Goal: Use online tool/utility: Utilize a website feature to perform a specific function

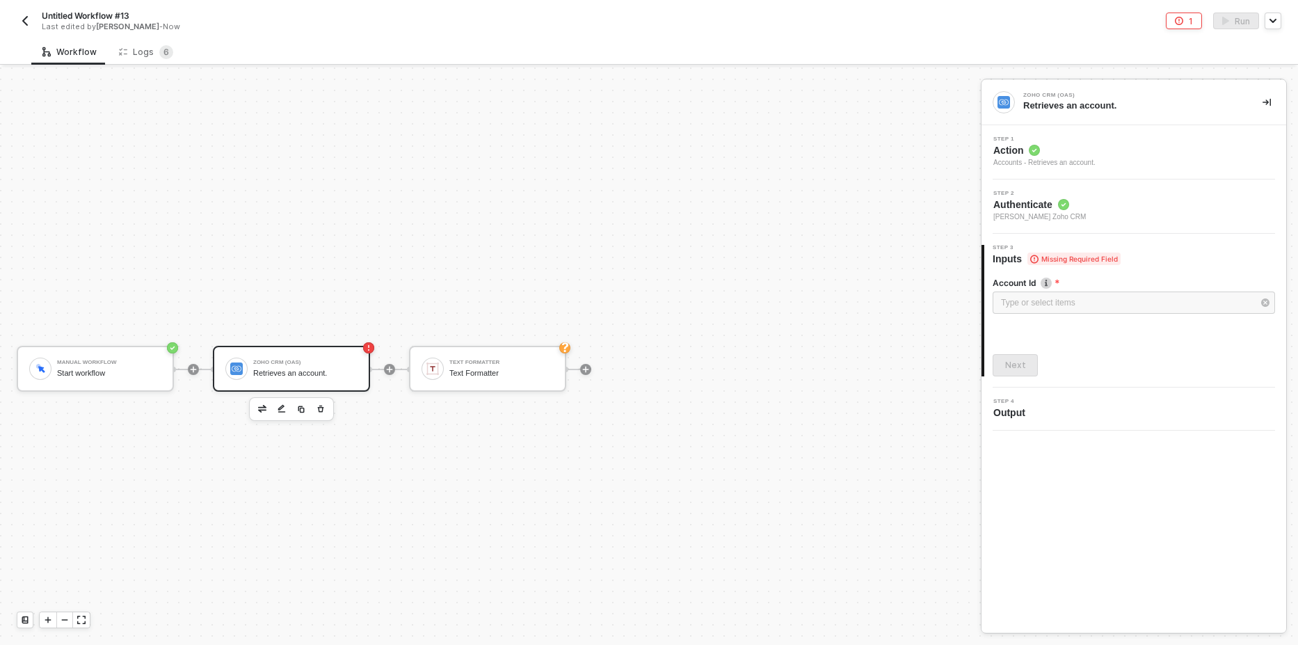
scroll to position [26, 0]
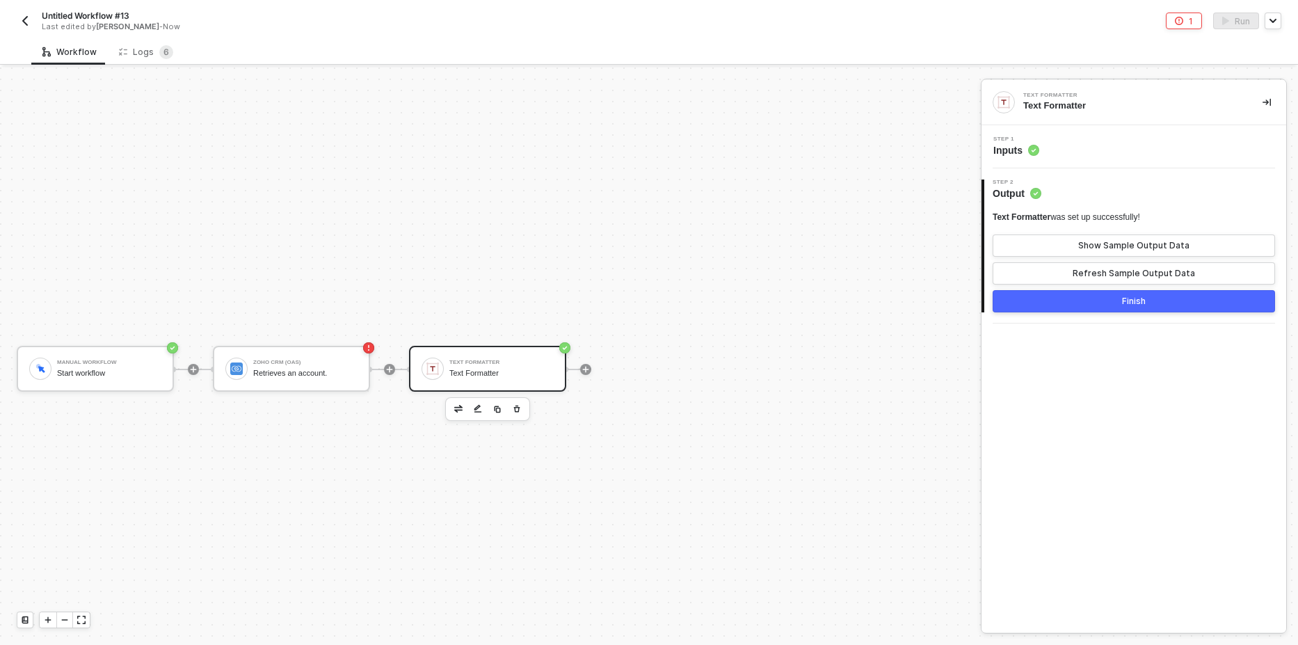
scroll to position [26, 0]
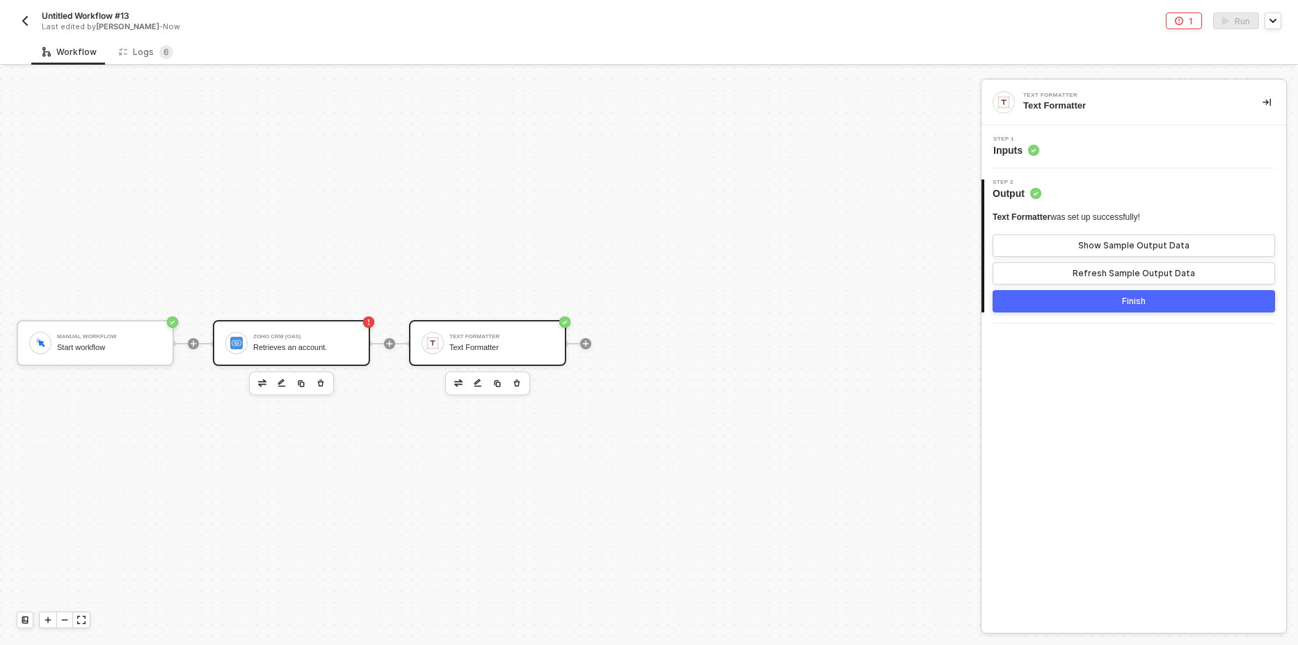
click at [270, 337] on div "Zoho CRM (OAS)" at bounding box center [305, 337] width 104 height 6
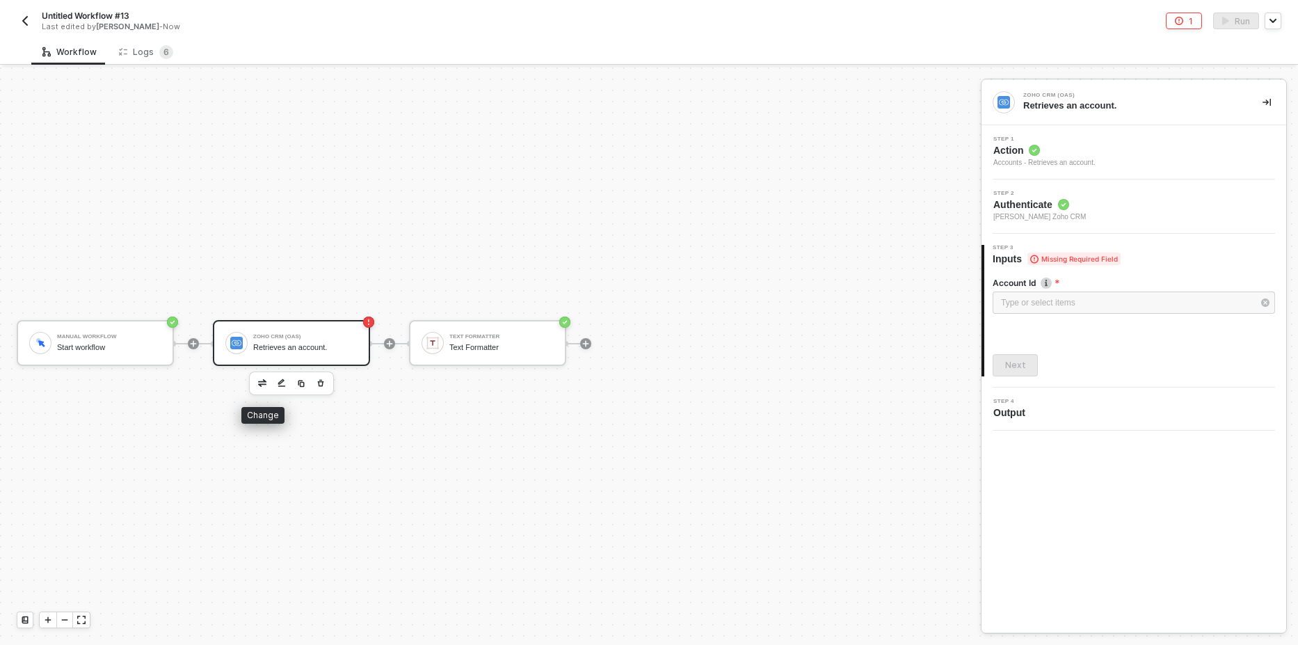
click at [258, 394] on div at bounding box center [291, 383] width 85 height 24
click at [253, 383] on div at bounding box center [291, 383] width 85 height 24
click at [258, 384] on button "button" at bounding box center [262, 383] width 17 height 17
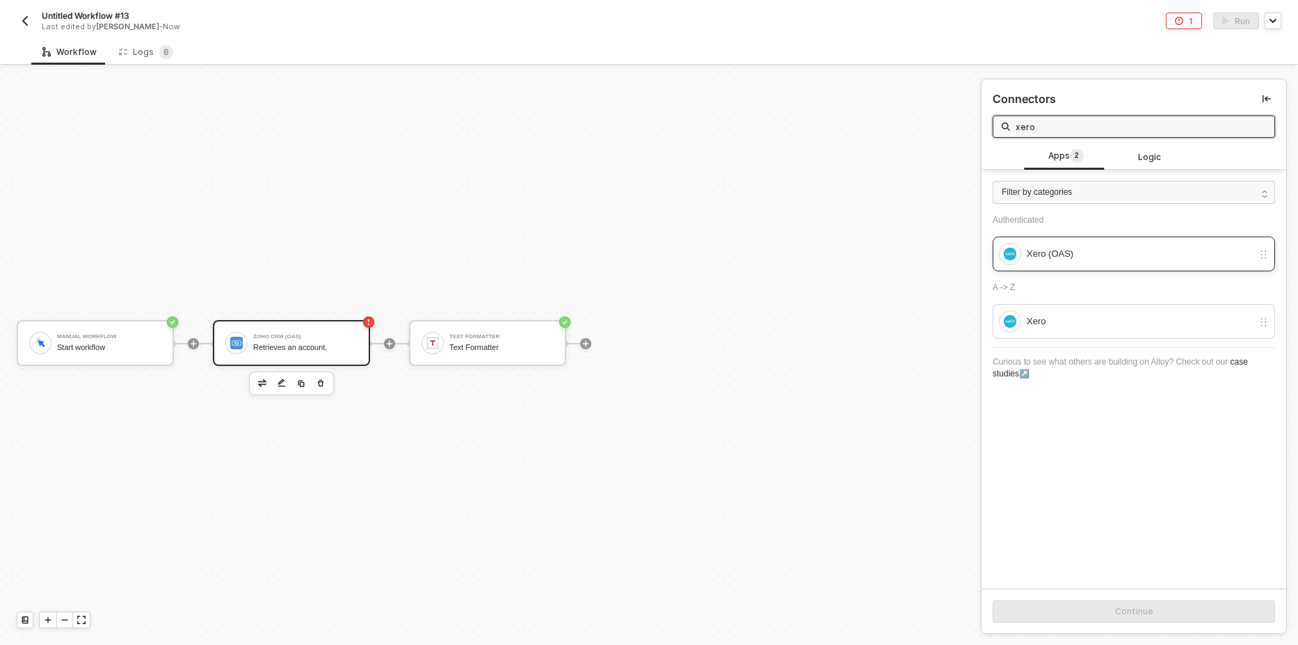
type input "xero"
click at [1131, 237] on div "Xero (OAS)" at bounding box center [1134, 254] width 282 height 35
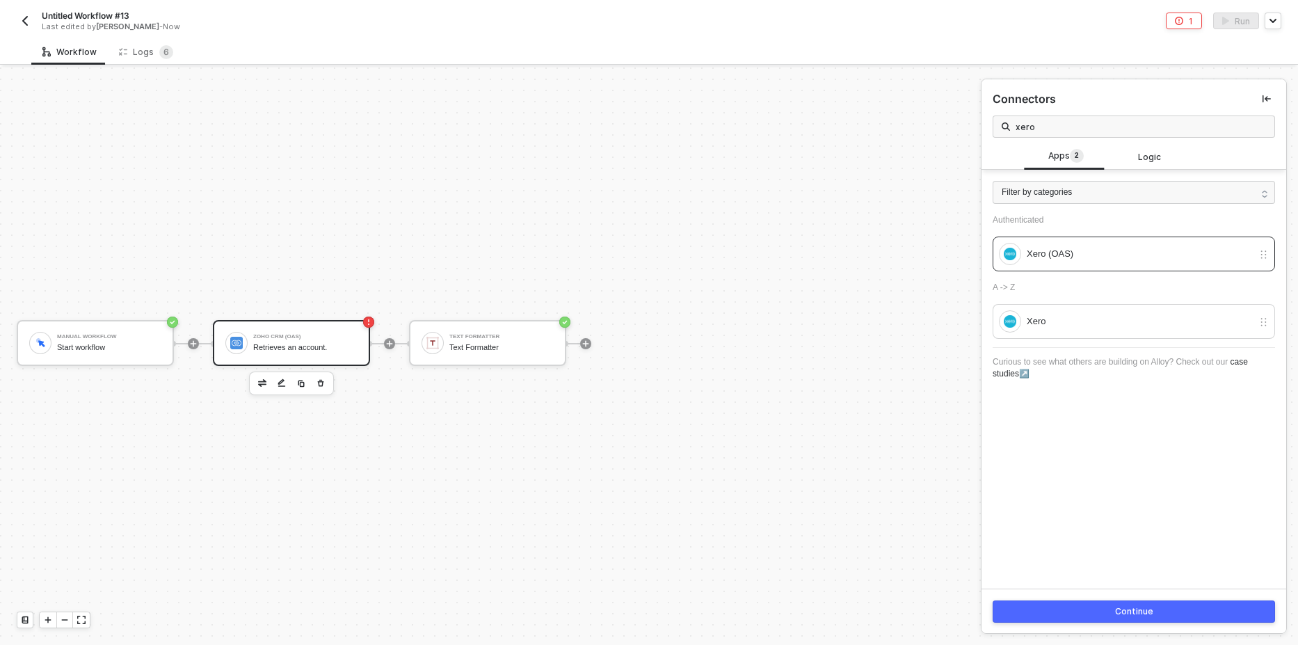
click at [1102, 623] on div "Continue" at bounding box center [1134, 611] width 305 height 45
click at [1103, 613] on button "Continue" at bounding box center [1134, 611] width 282 height 22
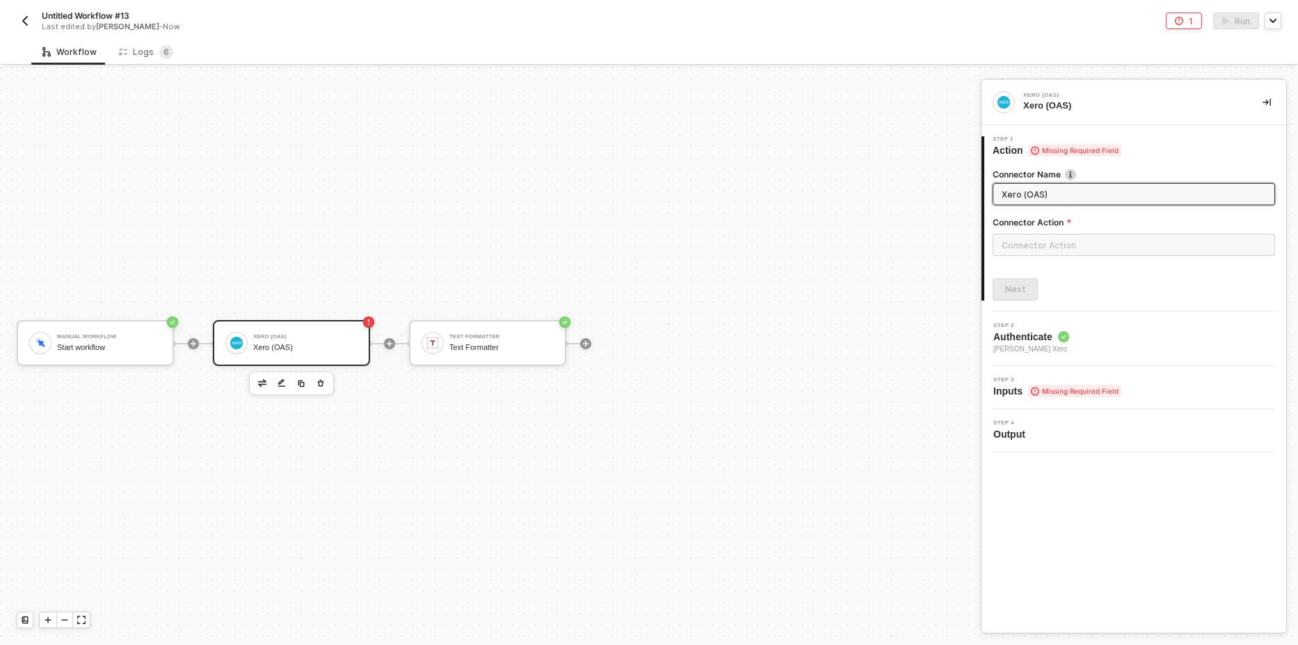
click at [1111, 343] on div "Step 2 Authenticate [PERSON_NAME] Xero" at bounding box center [1135, 339] width 301 height 32
click at [1068, 243] on input "text" at bounding box center [1134, 245] width 282 height 22
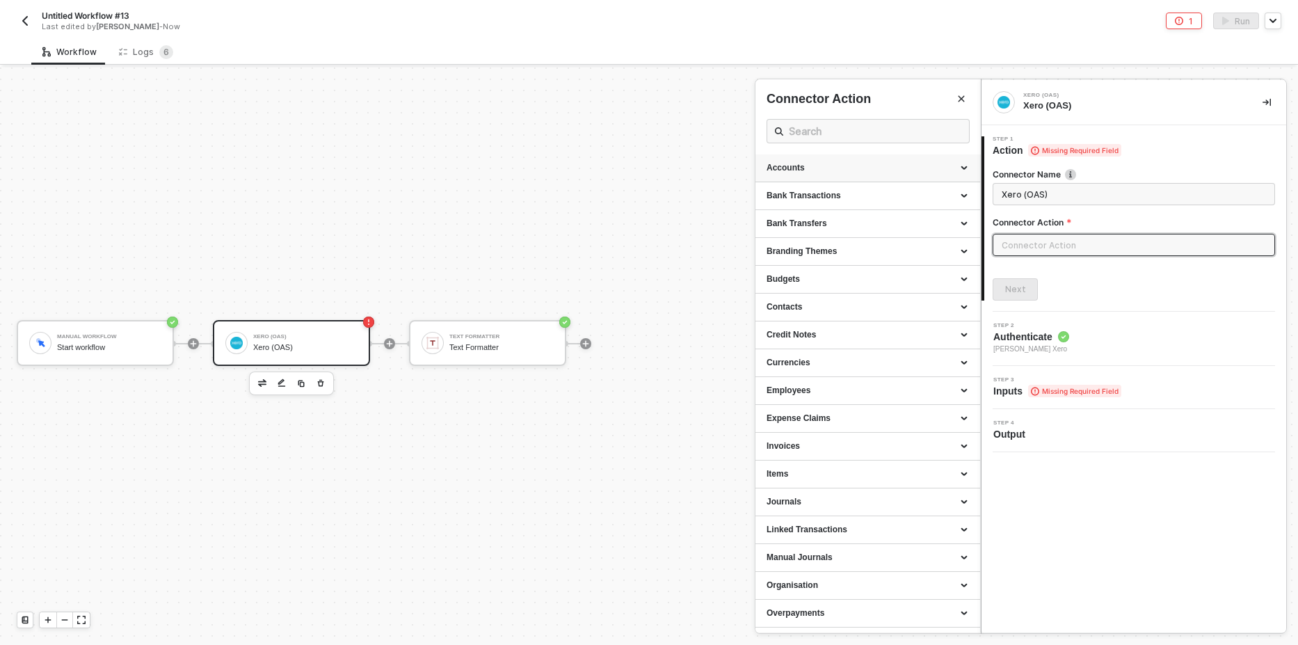
click at [831, 168] on div "Accounts" at bounding box center [868, 168] width 202 height 12
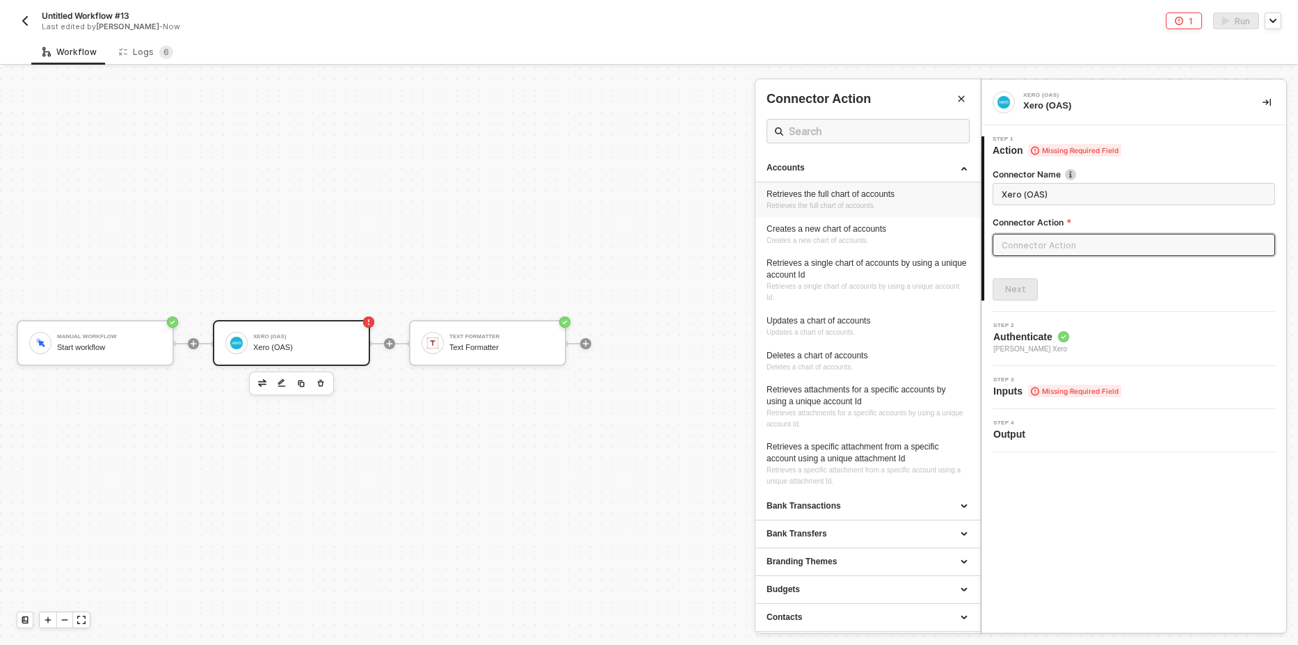
click at [865, 207] on span "Retrieves the full chart of accounts." at bounding box center [821, 206] width 109 height 8
type input "Retrieves the full chart of accounts."
type input "Accounts - Retrieves the full chart of accounts"
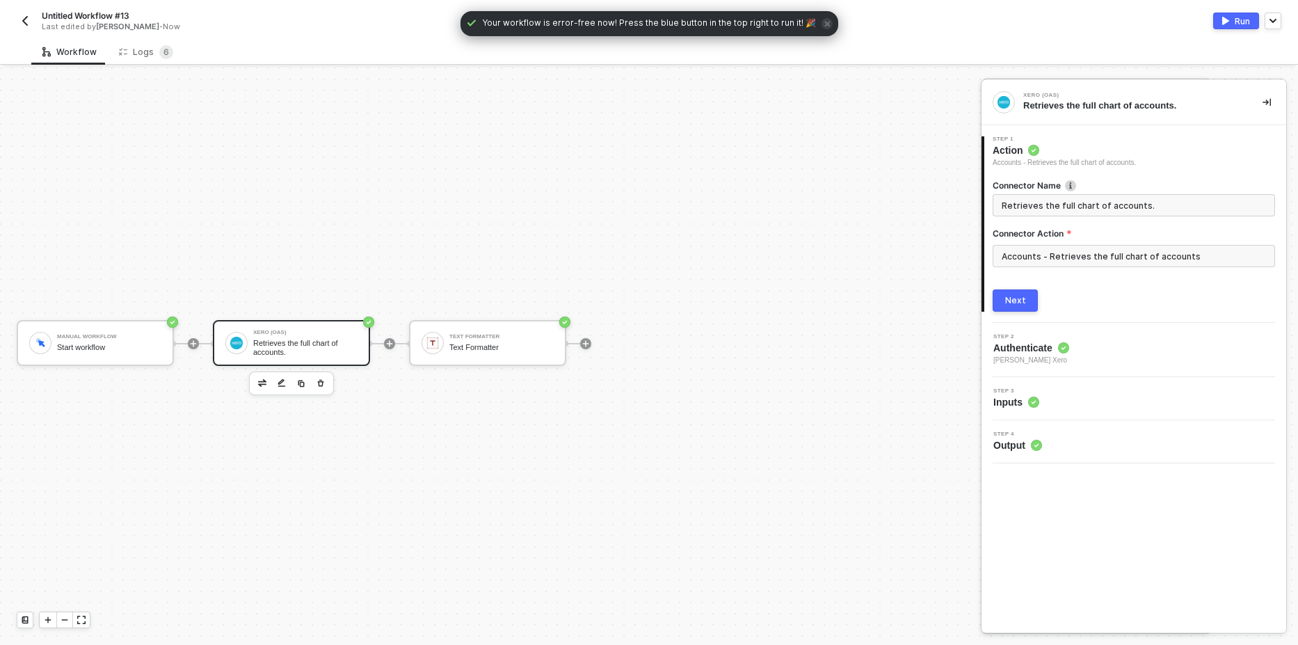
click at [1030, 302] on button "Next" at bounding box center [1015, 300] width 45 height 22
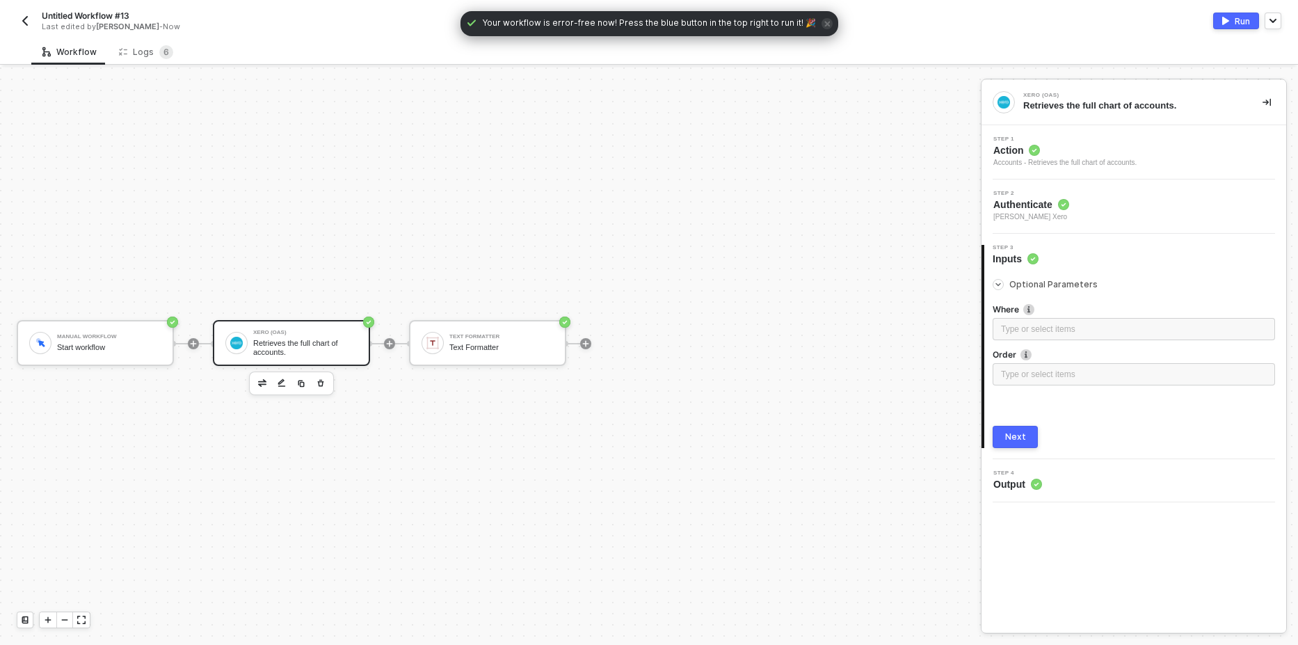
click at [1075, 213] on div "Step 2 Authenticate Christopher Tolang's Xero" at bounding box center [1135, 207] width 301 height 32
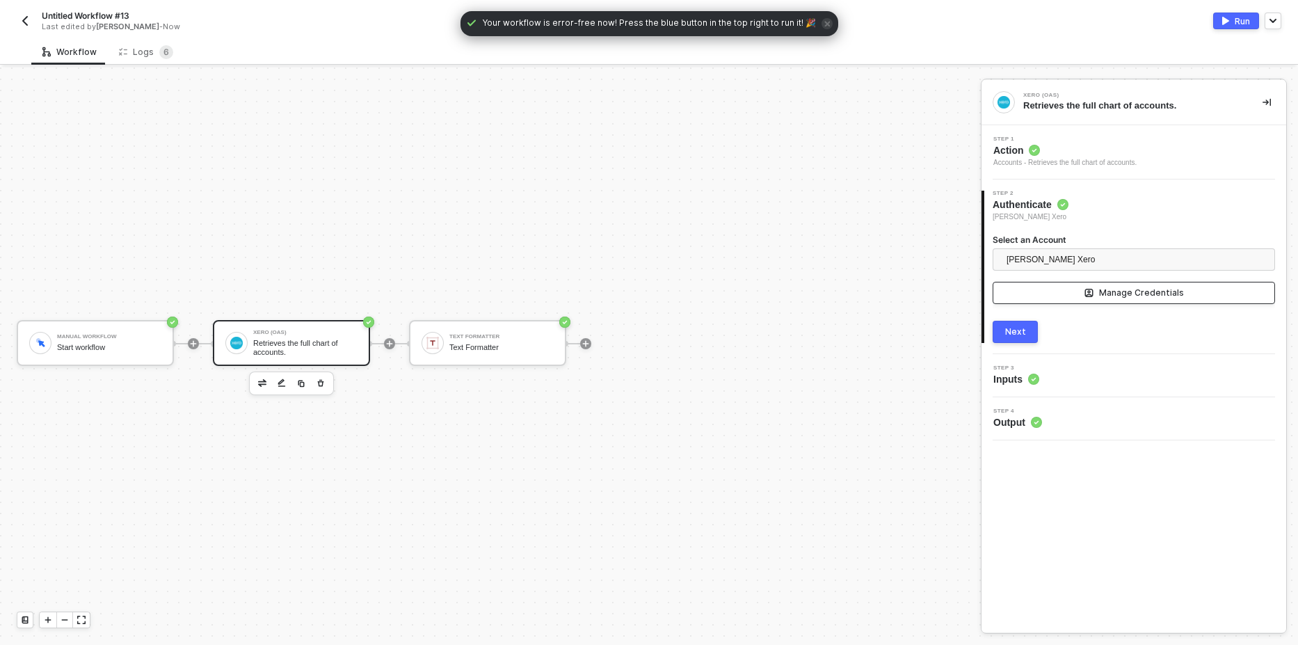
click at [1049, 297] on button "Manage Credentials" at bounding box center [1134, 293] width 282 height 22
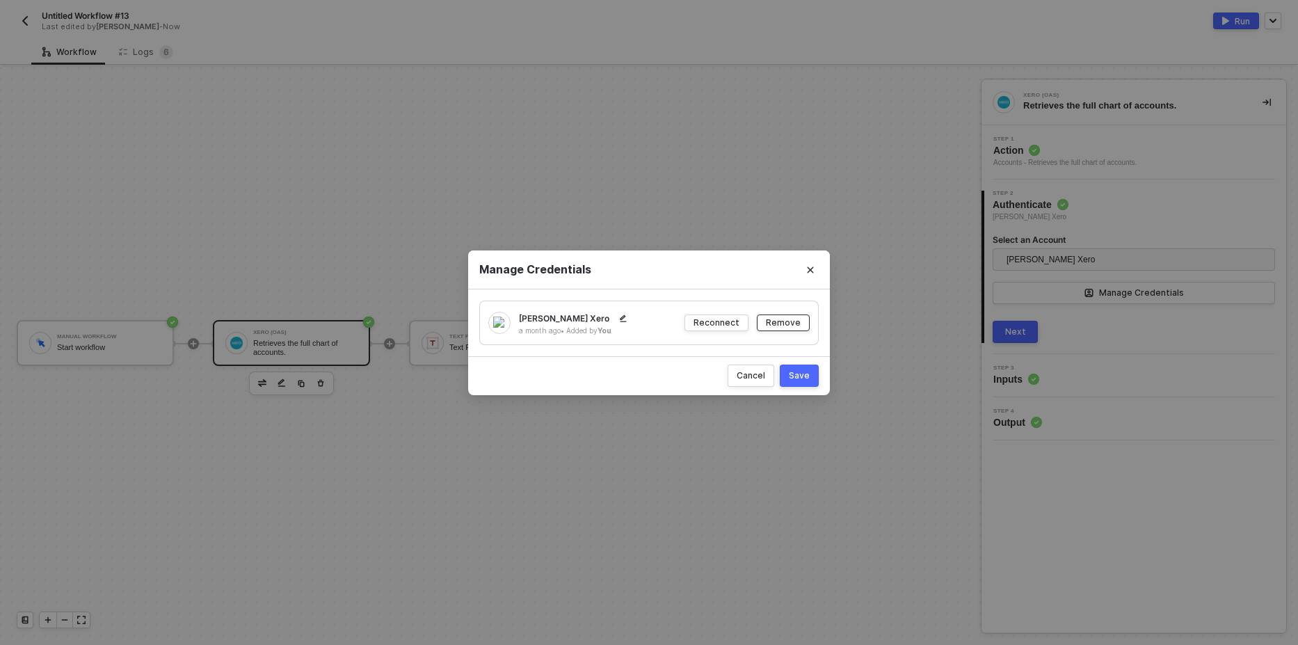
click at [792, 323] on div "Remove" at bounding box center [783, 323] width 35 height 12
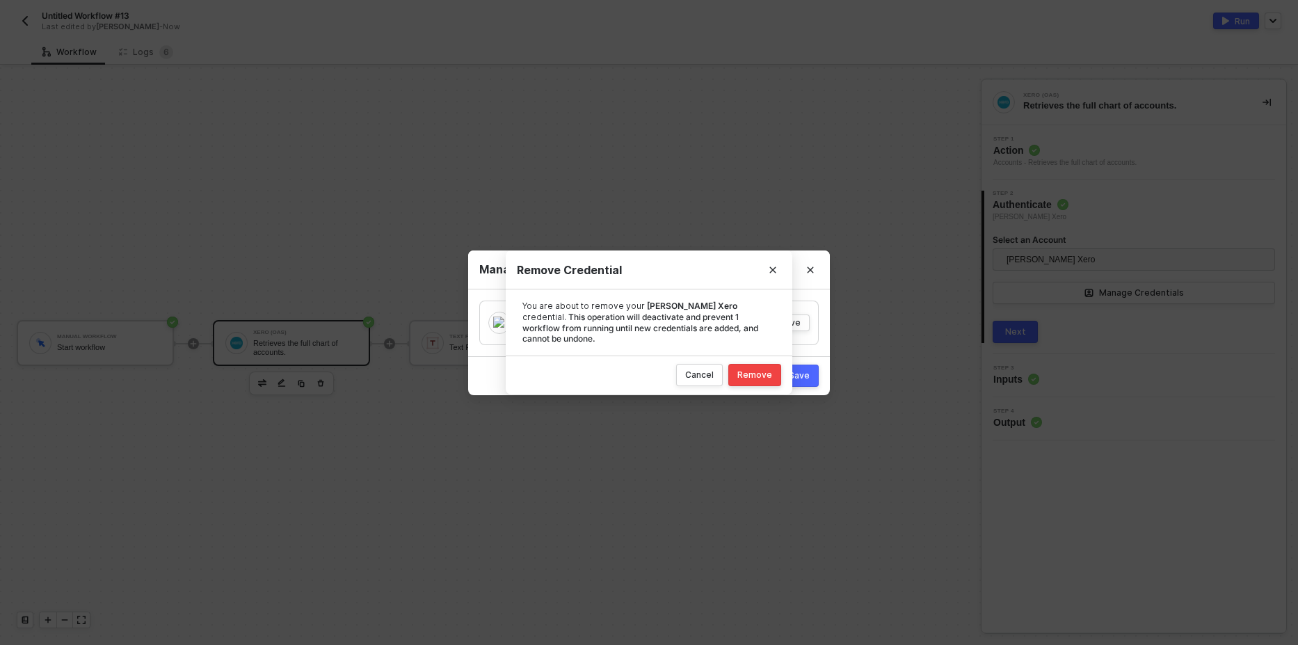
click at [759, 373] on div "Remove" at bounding box center [754, 374] width 35 height 11
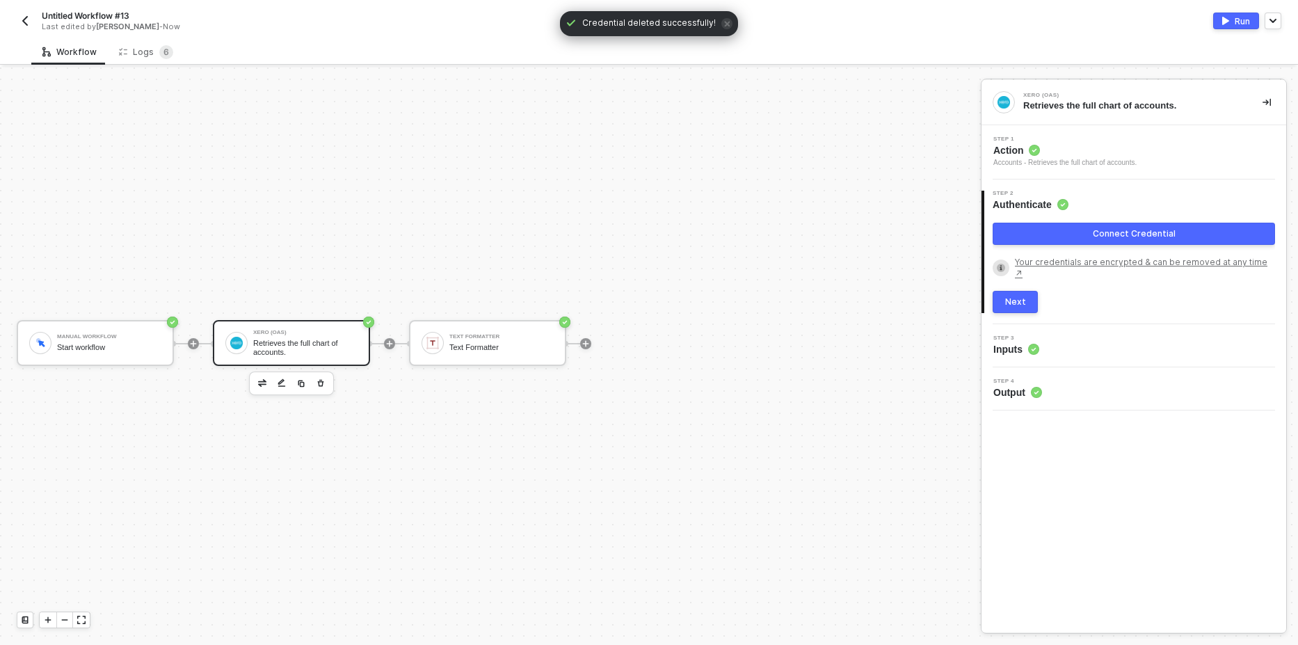
click at [1075, 237] on button "Connect Credential" at bounding box center [1134, 234] width 282 height 22
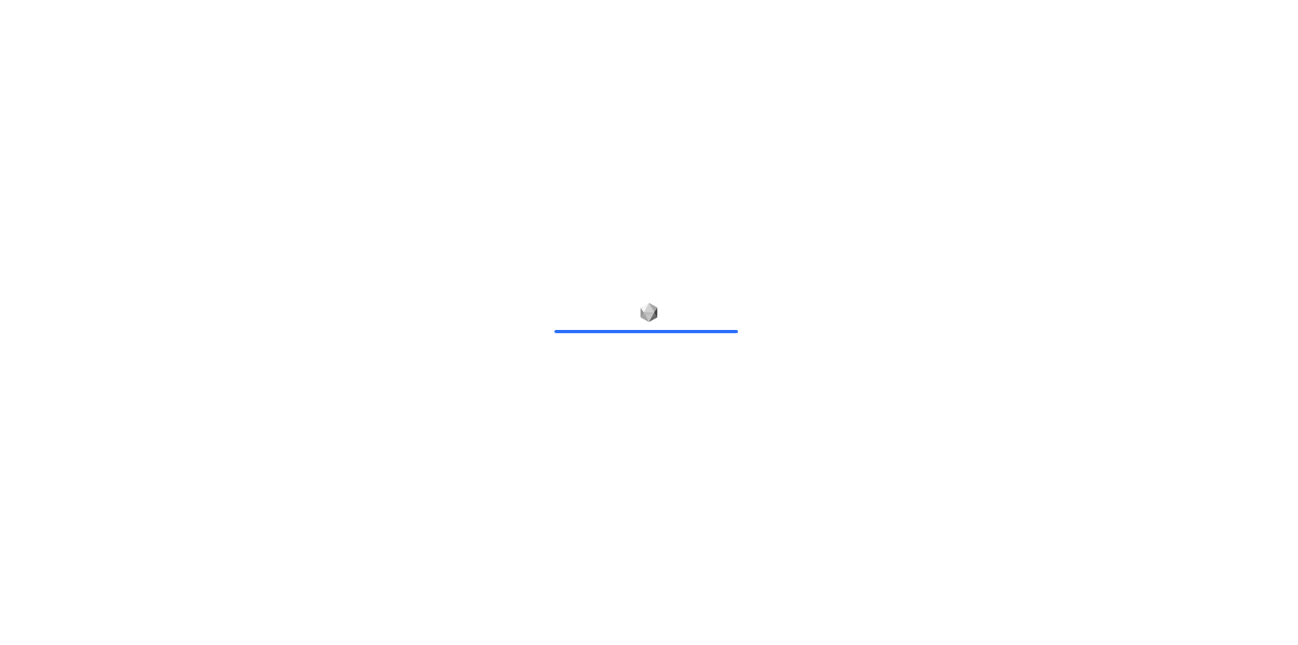
click at [616, 263] on div at bounding box center [649, 322] width 1298 height 645
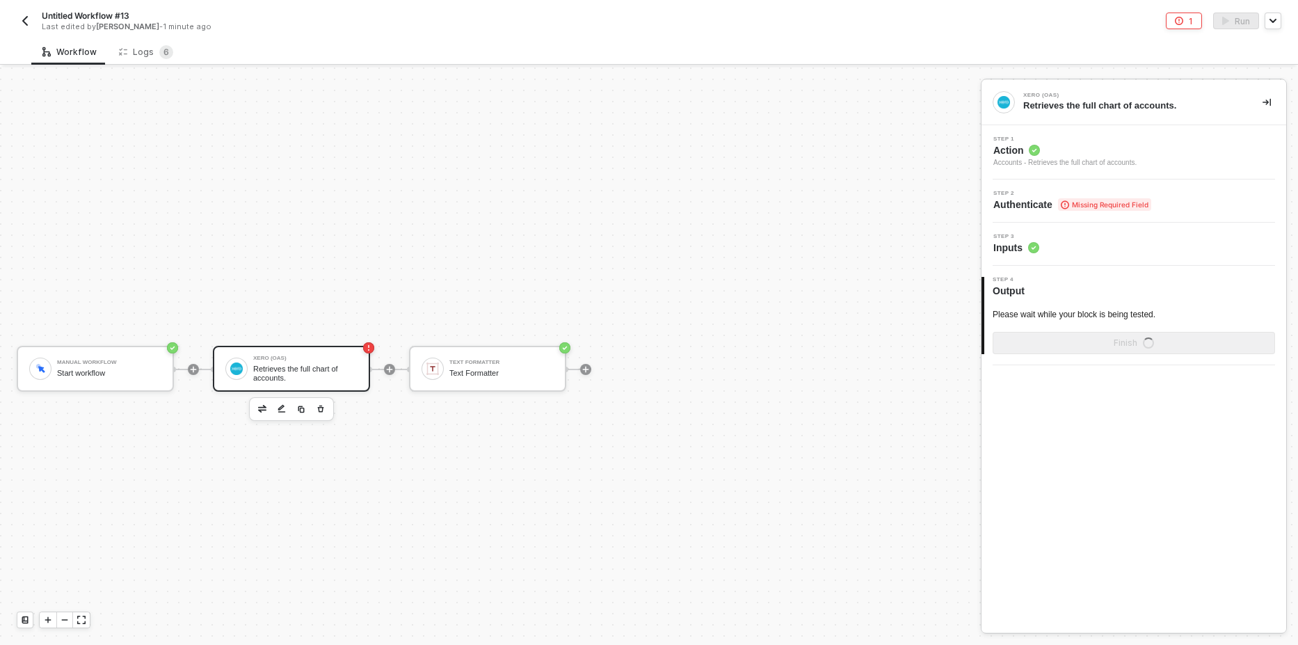
scroll to position [26, 0]
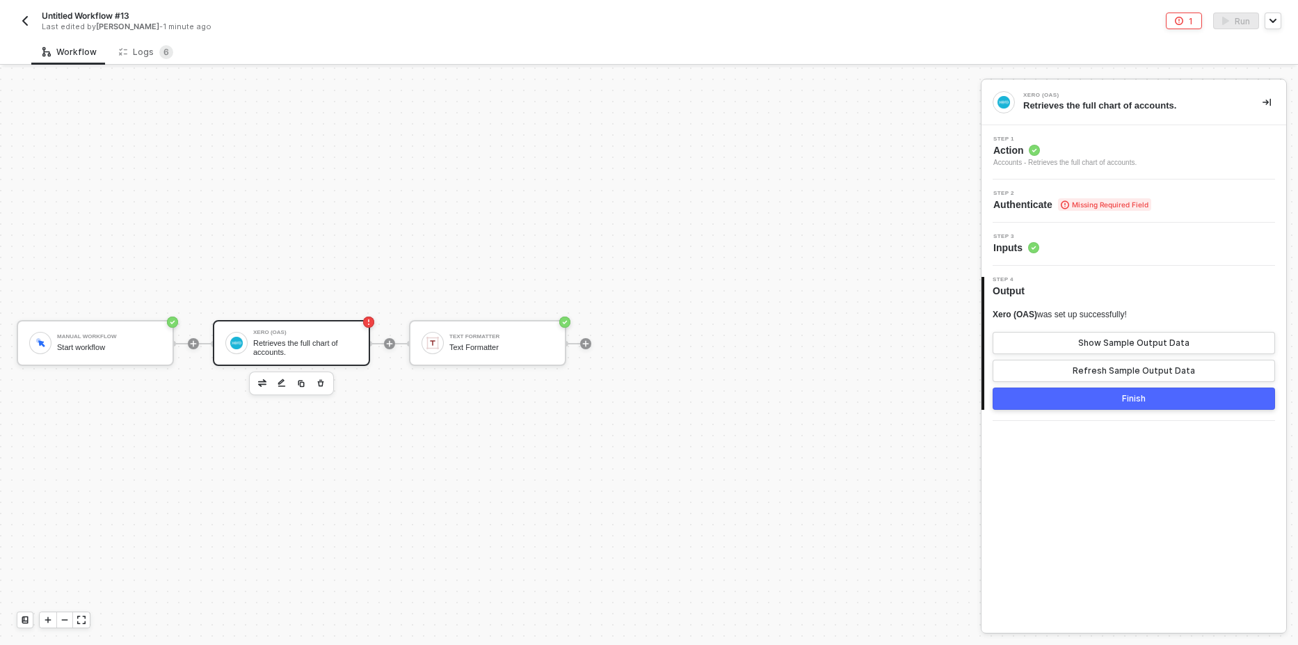
click at [1206, 198] on div "Step 2 Authenticate Missing Required Field" at bounding box center [1135, 201] width 301 height 21
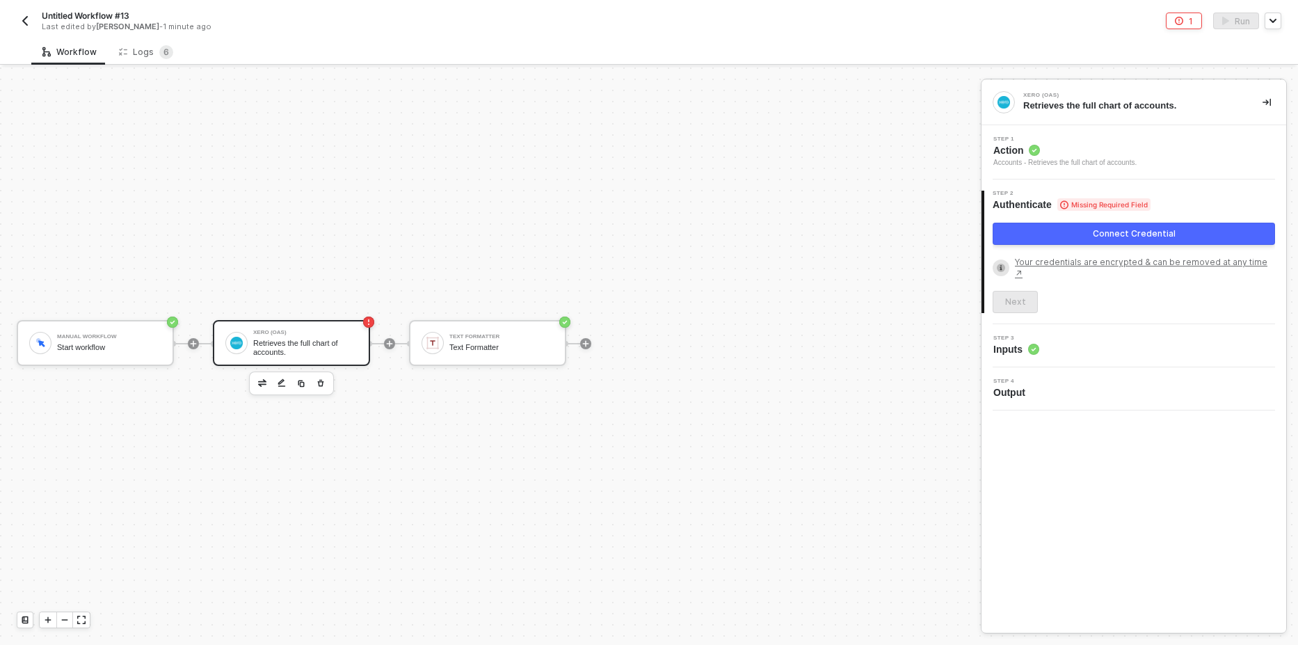
click at [1113, 238] on div "Connect Credential" at bounding box center [1134, 233] width 83 height 11
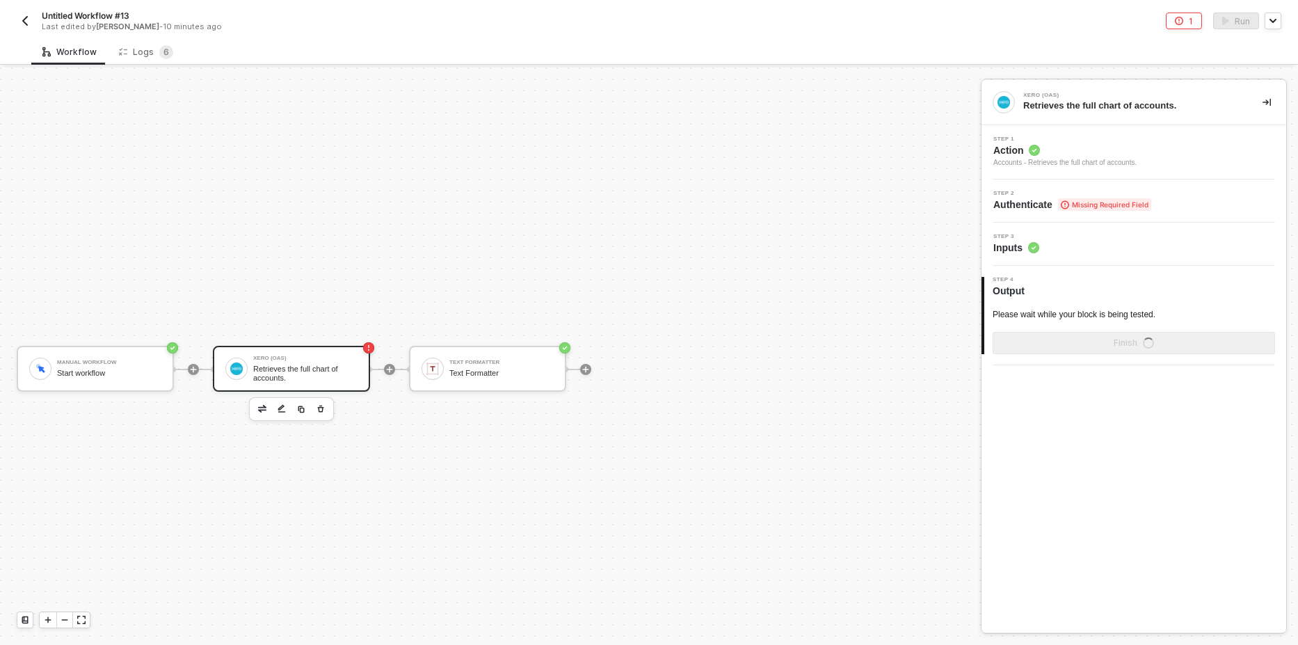
scroll to position [26, 0]
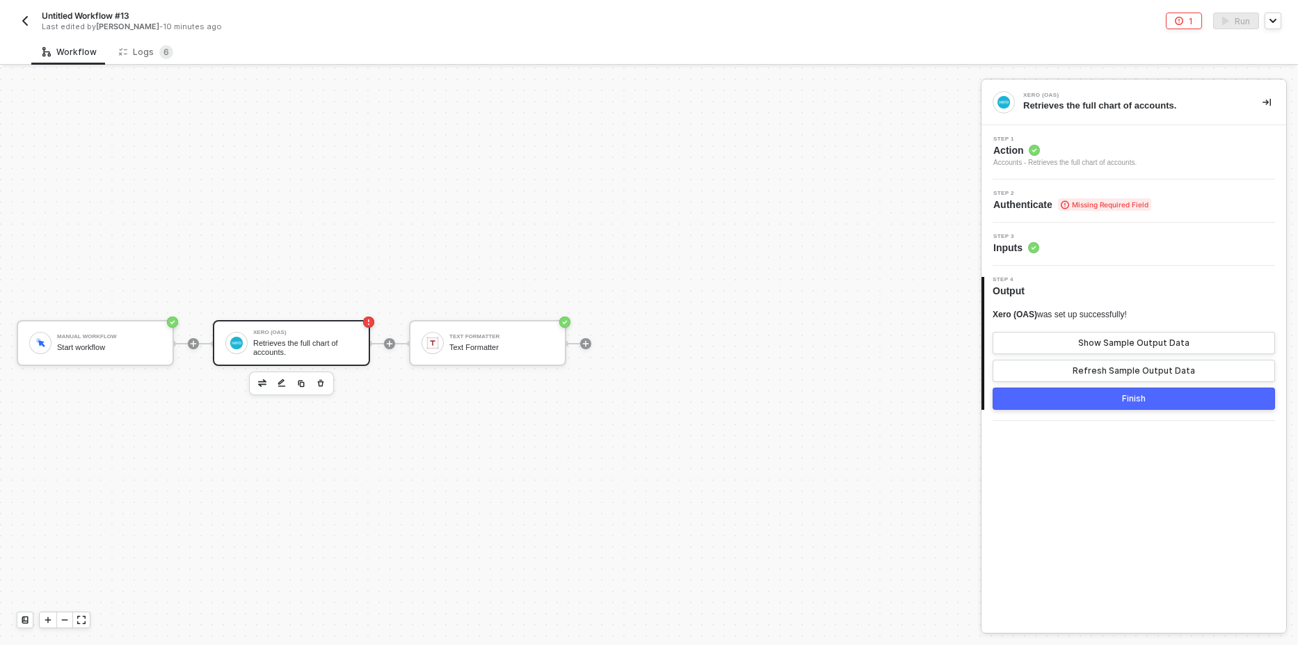
click at [1124, 203] on span "Missing Required Field" at bounding box center [1104, 204] width 93 height 13
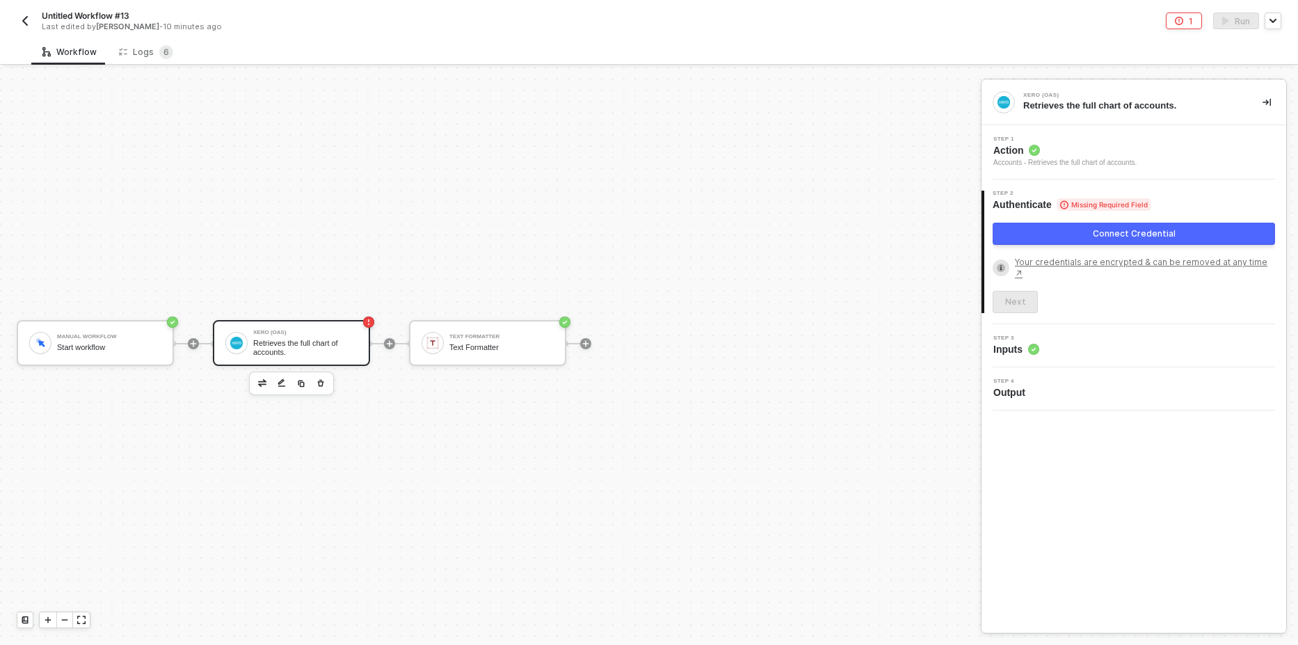
click at [1062, 237] on button "Connect Credential" at bounding box center [1134, 234] width 282 height 22
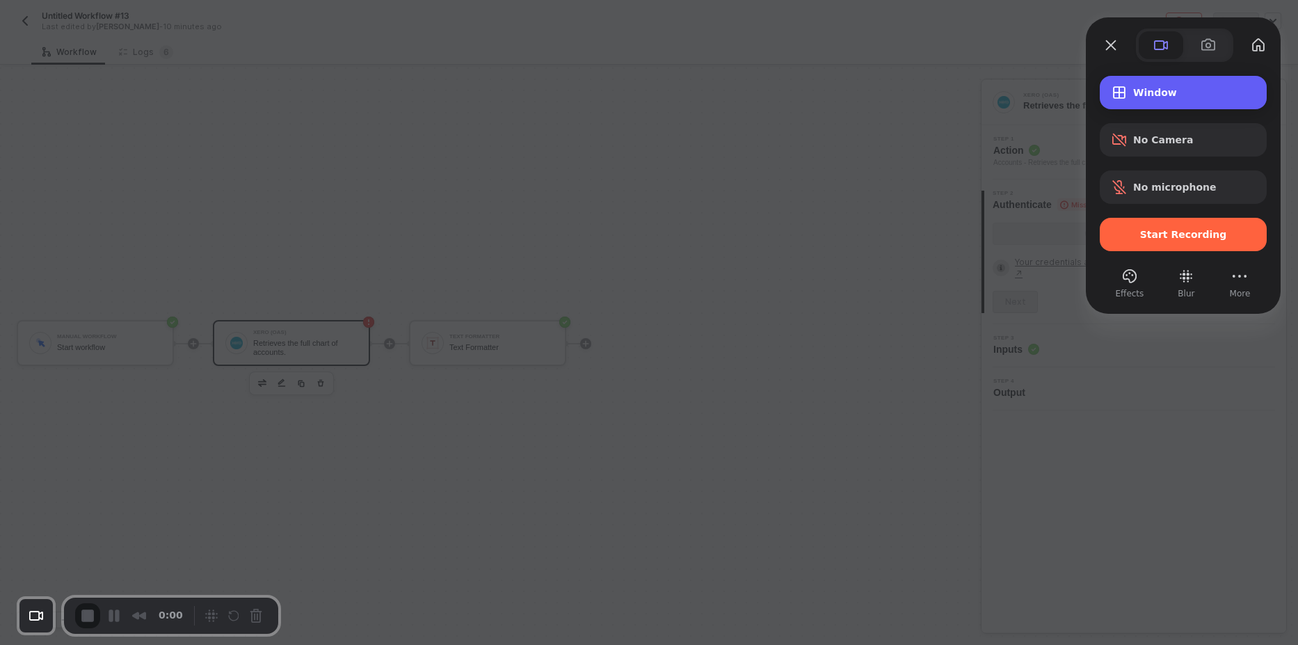
drag, startPoint x: 1199, startPoint y: 95, endPoint x: 1186, endPoint y: 145, distance: 52.5
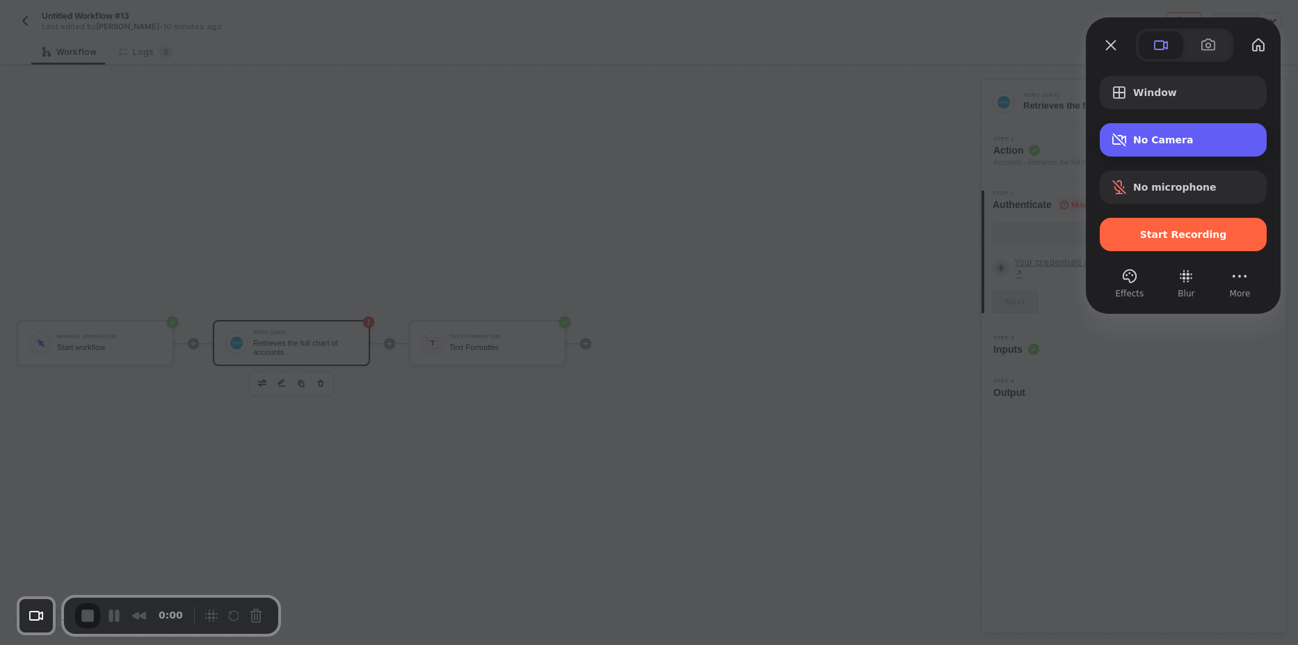
click at [1199, 95] on span "Window" at bounding box center [1194, 92] width 122 height 11
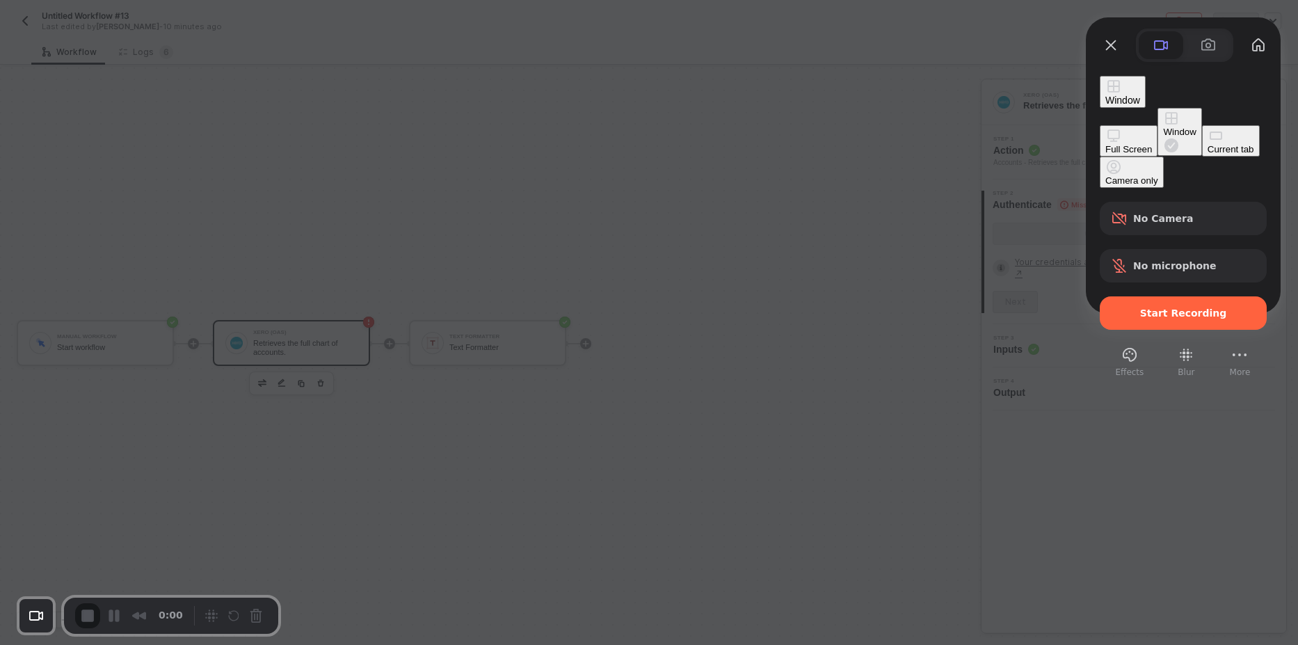
click at [1105, 144] on div "Full Screen" at bounding box center [1128, 149] width 47 height 10
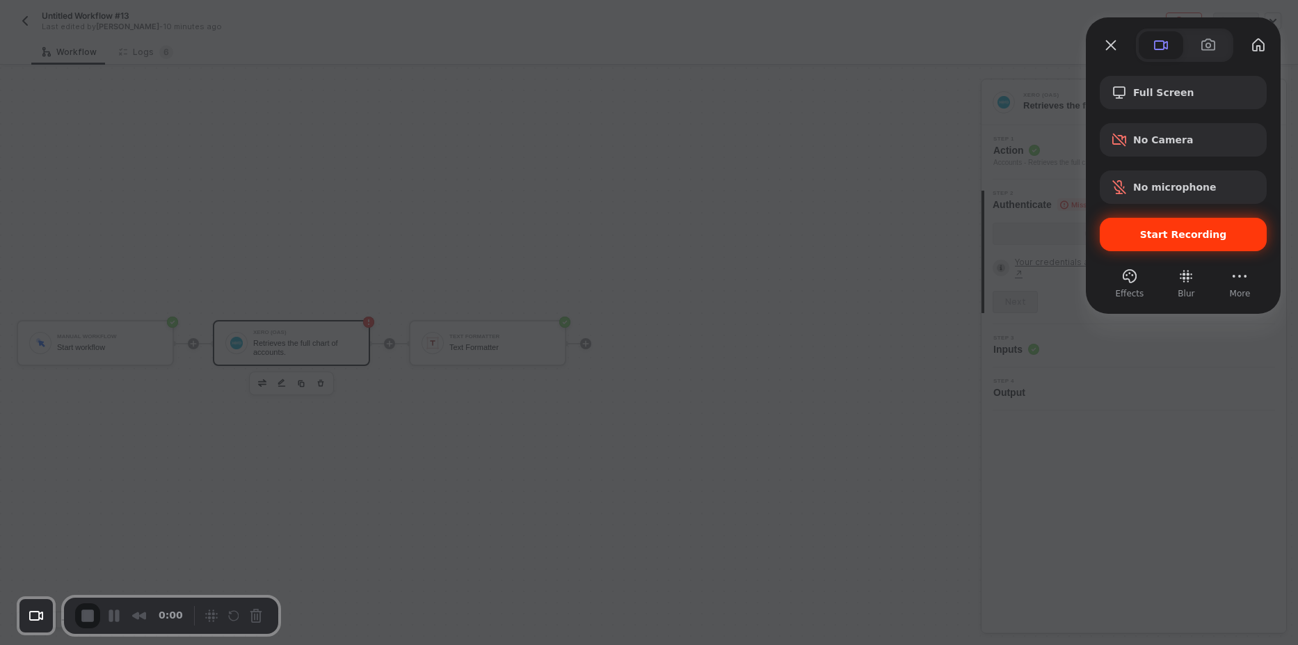
click at [1165, 241] on div "Start Recording" at bounding box center [1183, 234] width 167 height 33
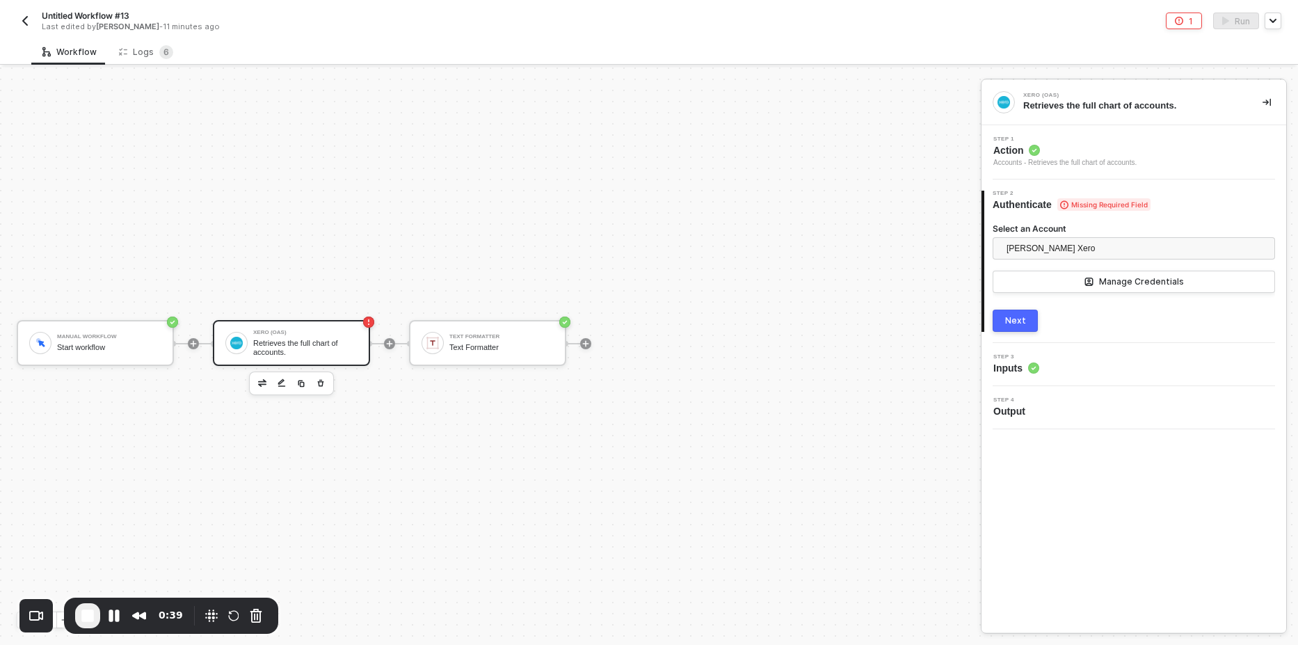
click at [1015, 321] on div "Next" at bounding box center [1015, 320] width 21 height 11
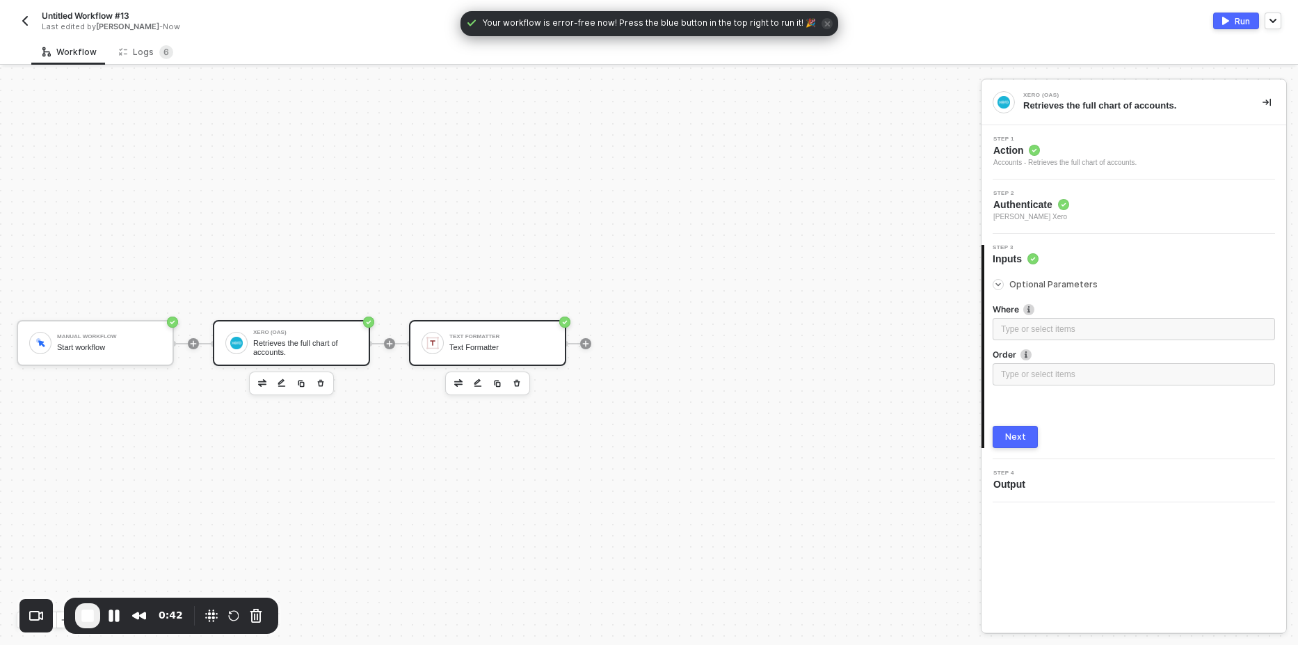
click at [500, 349] on div "Text Formatter" at bounding box center [501, 347] width 104 height 9
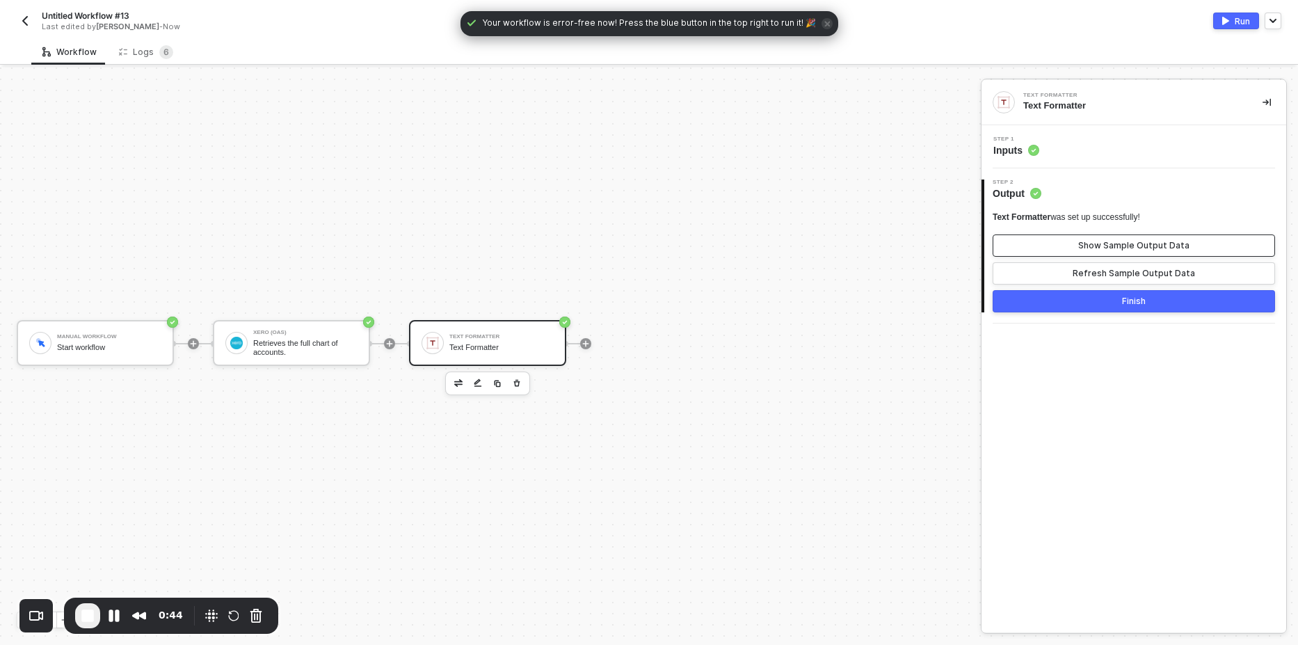
click at [1069, 246] on button "Show Sample Output Data" at bounding box center [1134, 245] width 282 height 22
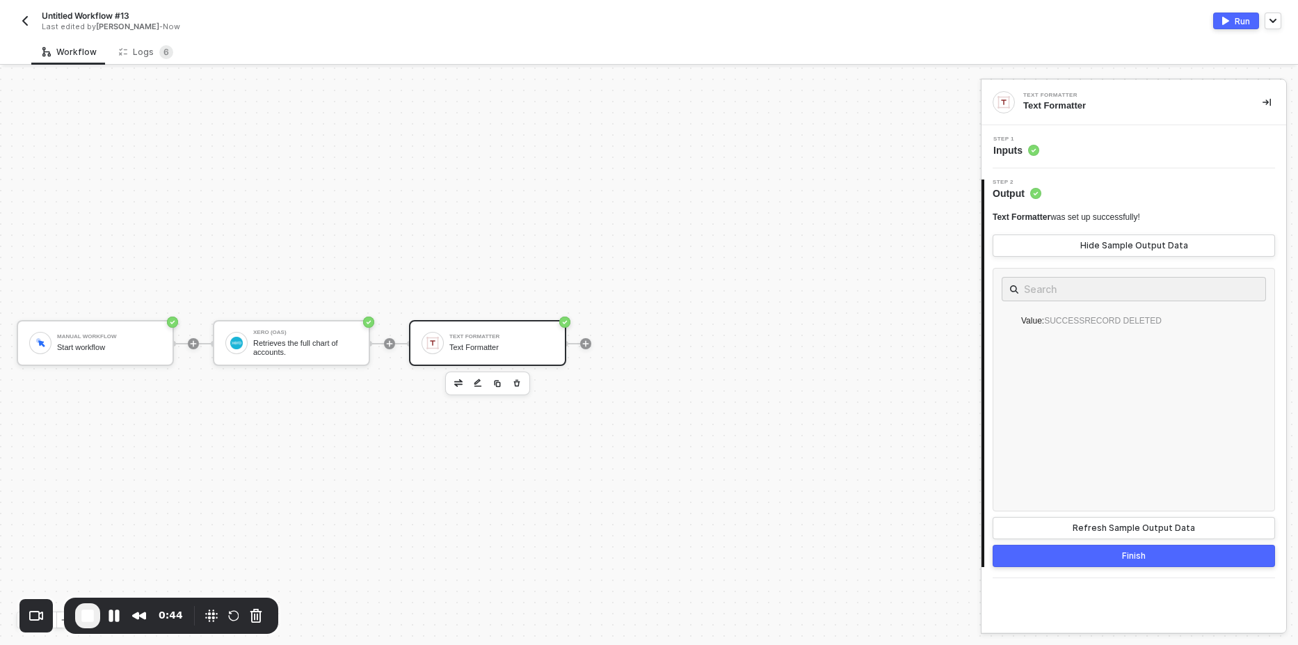
click at [1069, 147] on div "Step 1 Inputs" at bounding box center [1135, 146] width 301 height 21
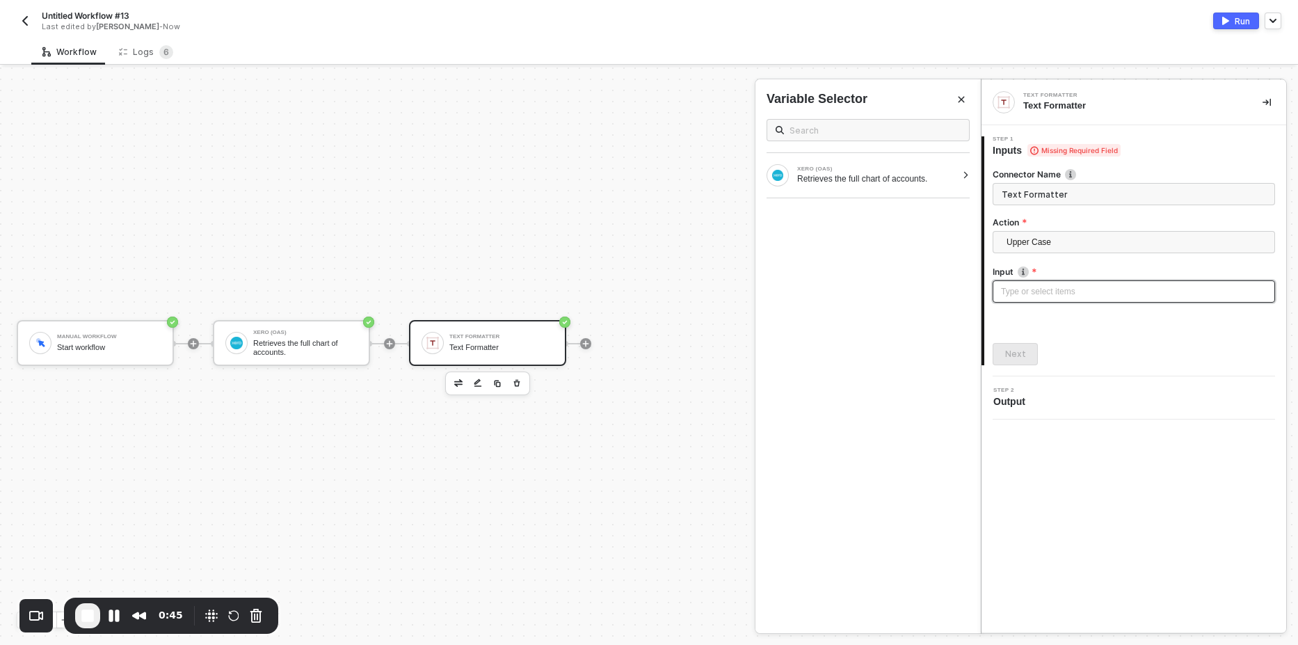
drag, startPoint x: 1046, startPoint y: 291, endPoint x: 1018, endPoint y: 291, distance: 28.5
click at [1044, 291] on div "Type or select items ﻿" at bounding box center [1134, 291] width 266 height 13
click at [845, 182] on div "Retrieves the full chart of accounts." at bounding box center [876, 178] width 159 height 11
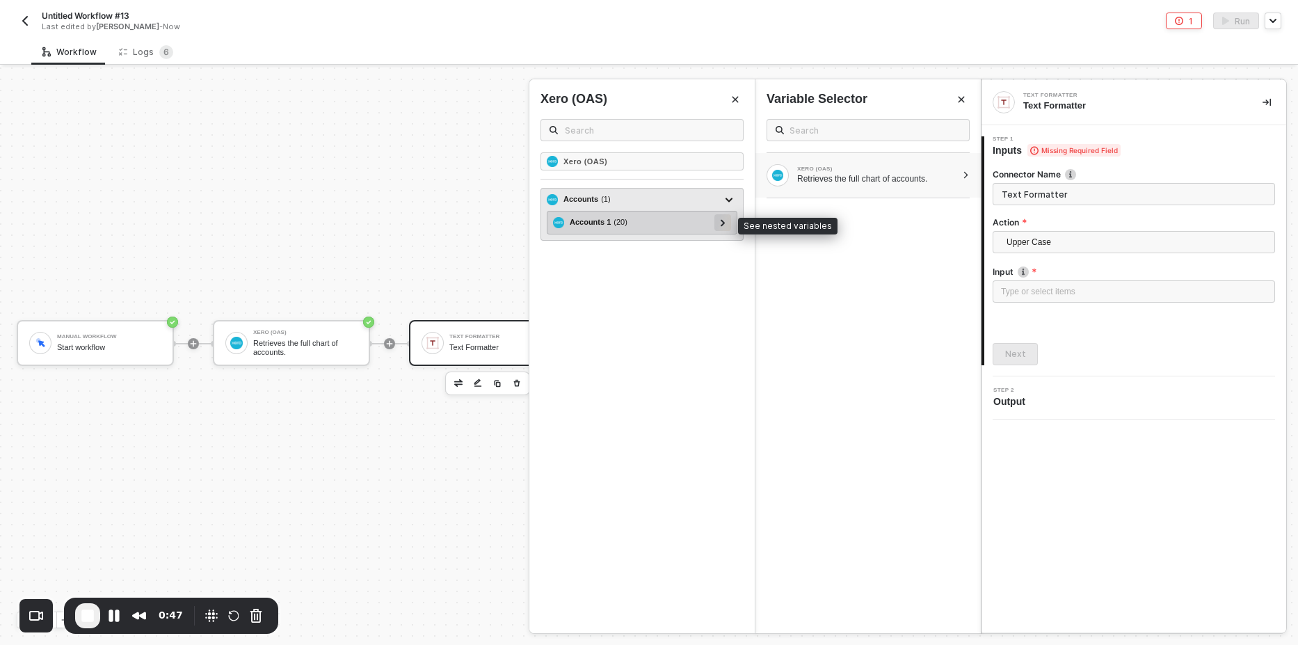
click at [721, 224] on icon at bounding box center [723, 222] width 5 height 7
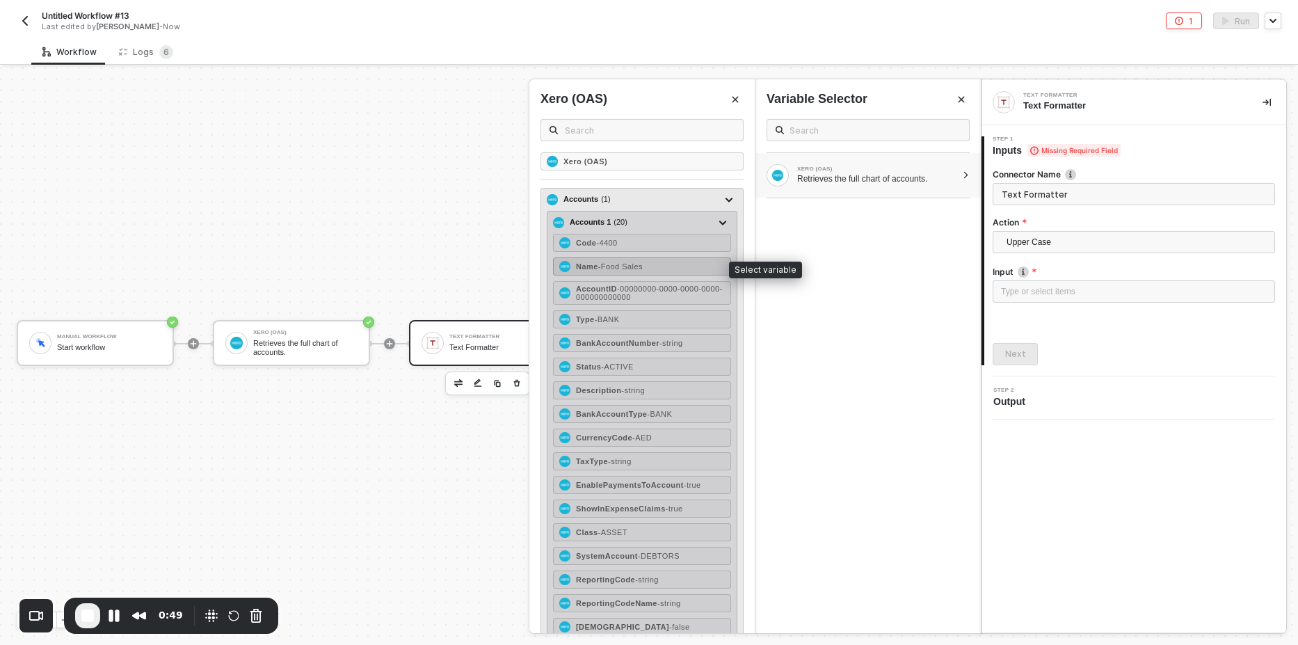
click at [643, 270] on span "- Food Sales" at bounding box center [620, 266] width 45 height 8
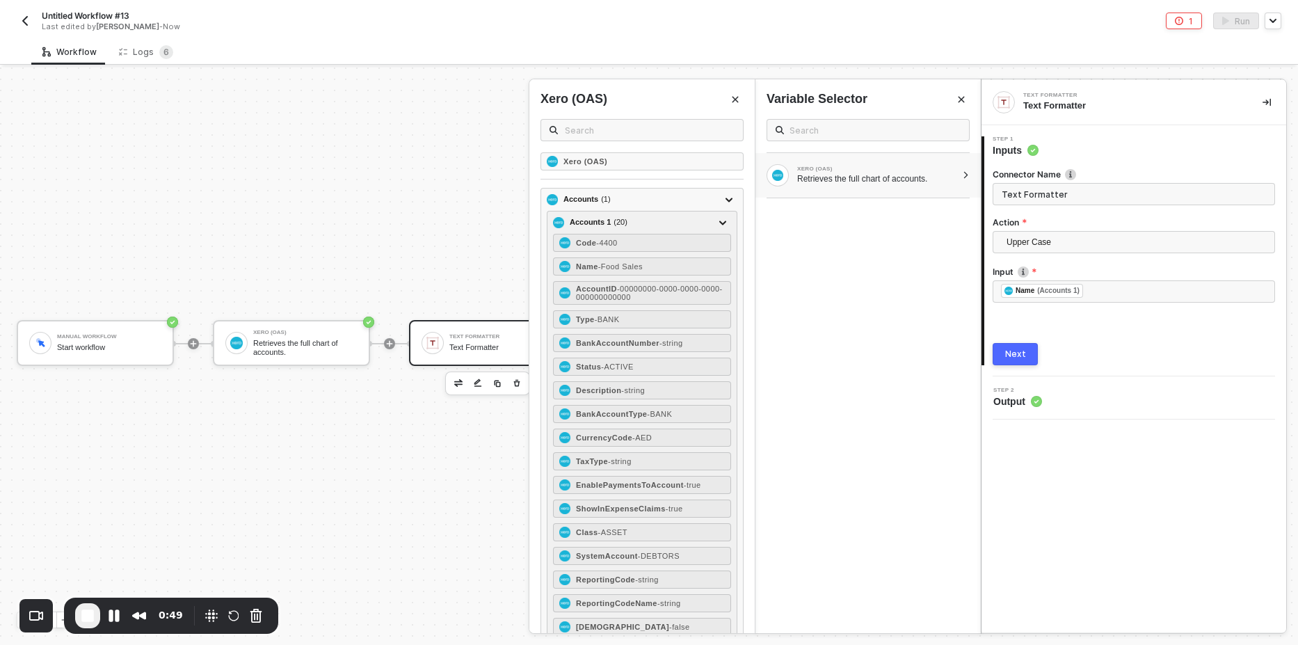
click at [1013, 358] on div "Next" at bounding box center [1015, 354] width 21 height 11
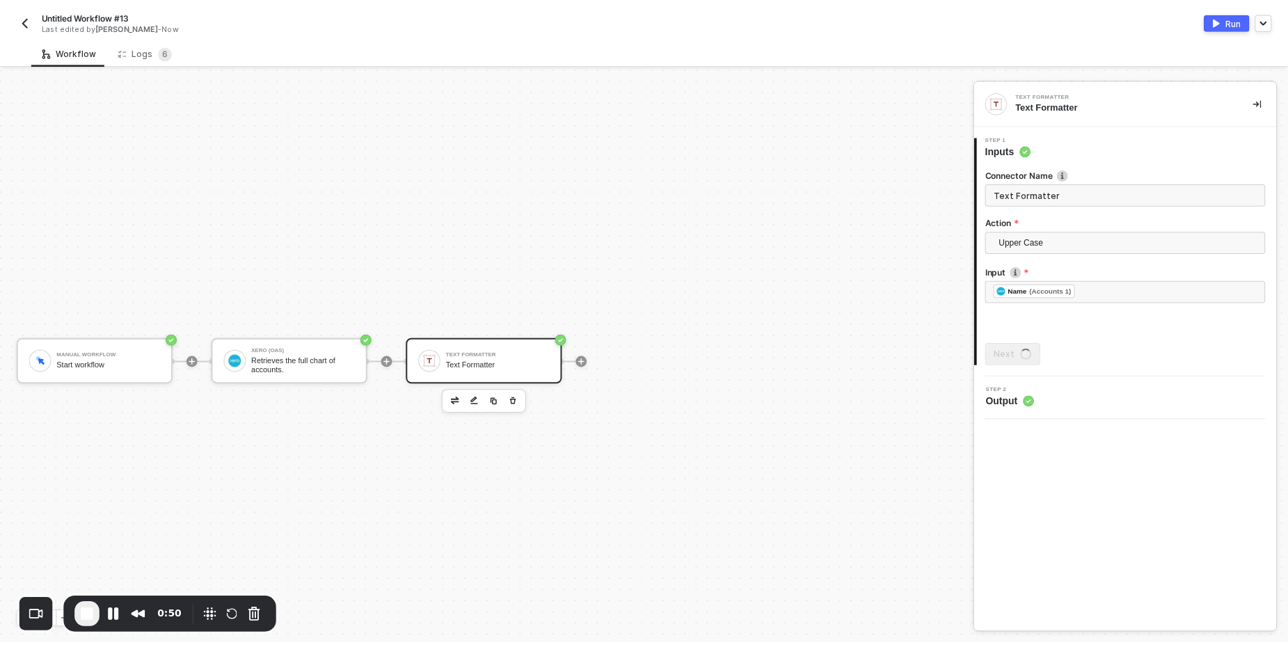
scroll to position [0, 0]
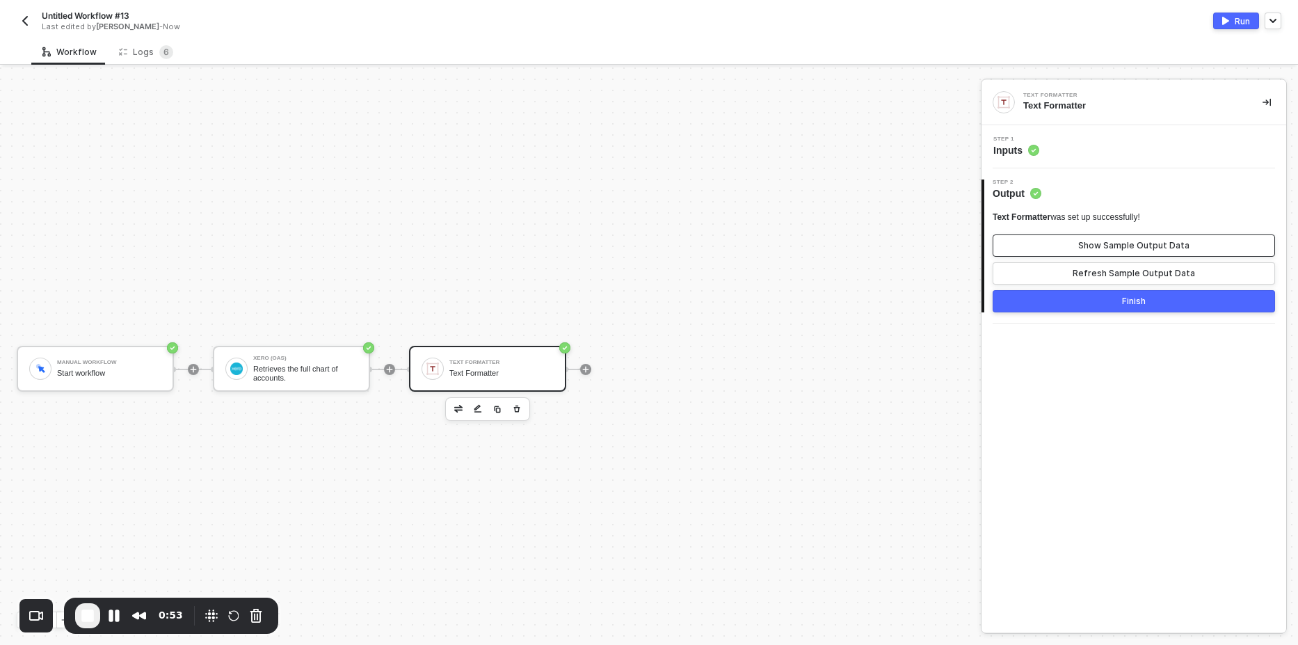
click at [1130, 243] on div "Show Sample Output Data" at bounding box center [1133, 245] width 111 height 11
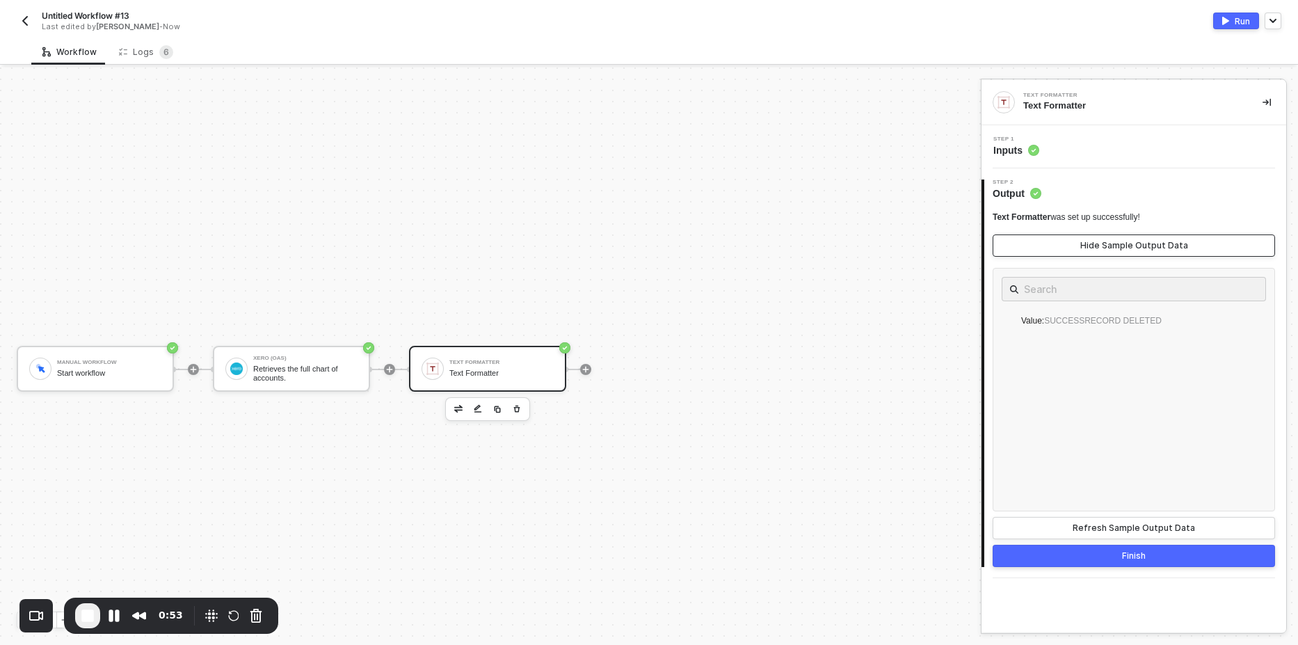
click at [1130, 243] on div "Hide Sample Output Data" at bounding box center [1134, 245] width 108 height 11
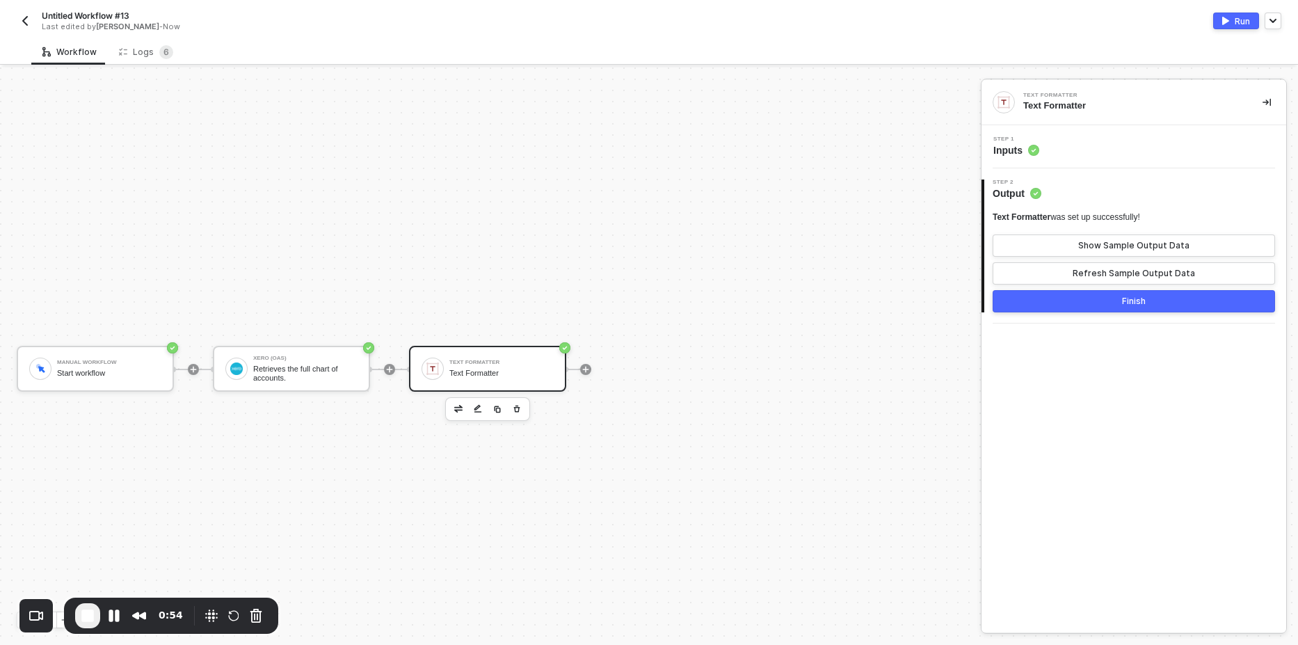
click at [1229, 20] on button "Run" at bounding box center [1236, 21] width 46 height 17
click at [143, 53] on div "Logs 6" at bounding box center [146, 52] width 54 height 14
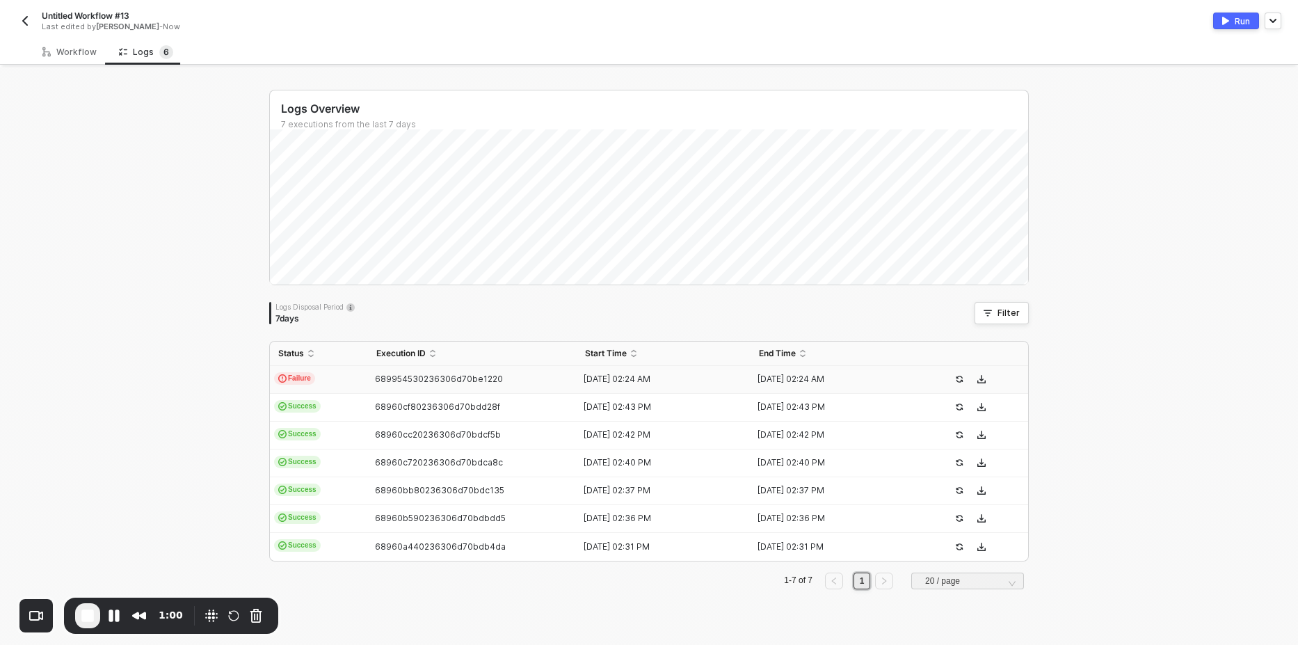
click at [301, 379] on span "Failure" at bounding box center [294, 378] width 41 height 13
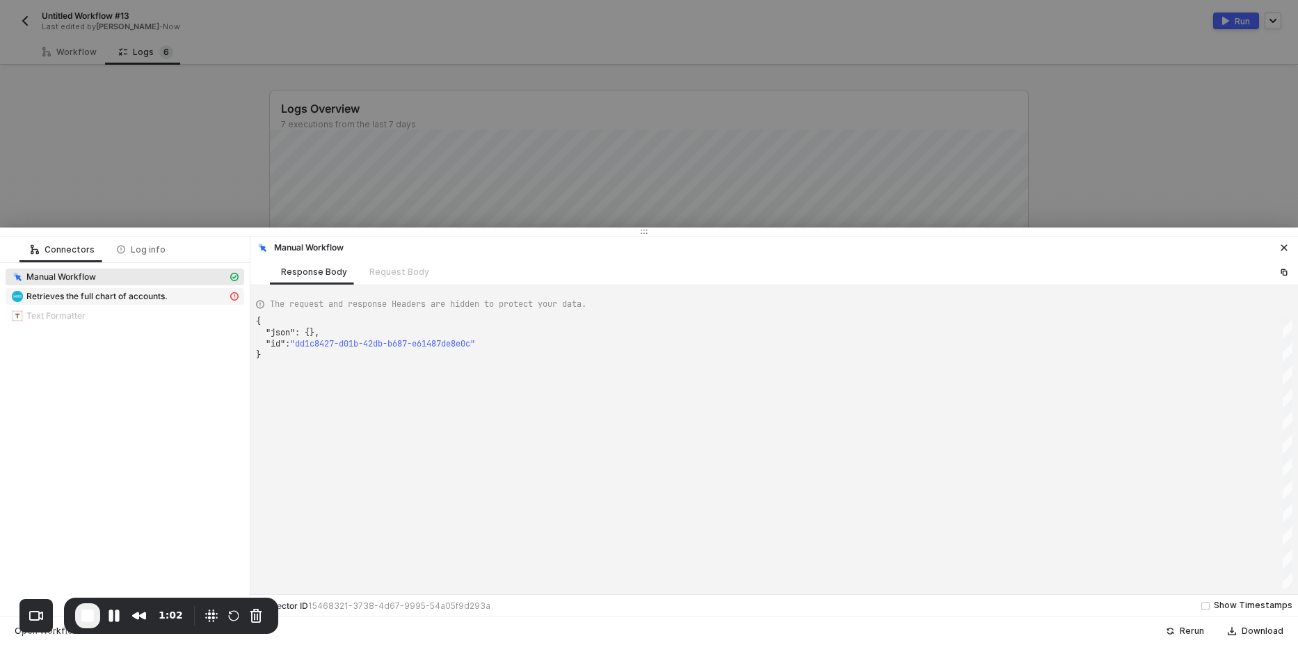
click at [118, 303] on span "Retrieves the full chart of accounts." at bounding box center [125, 296] width 239 height 17
type textarea "{ "message": "Error: {\"Type\":null,\"Title\":\"Unauthorized\",\"Status\":401,\…"
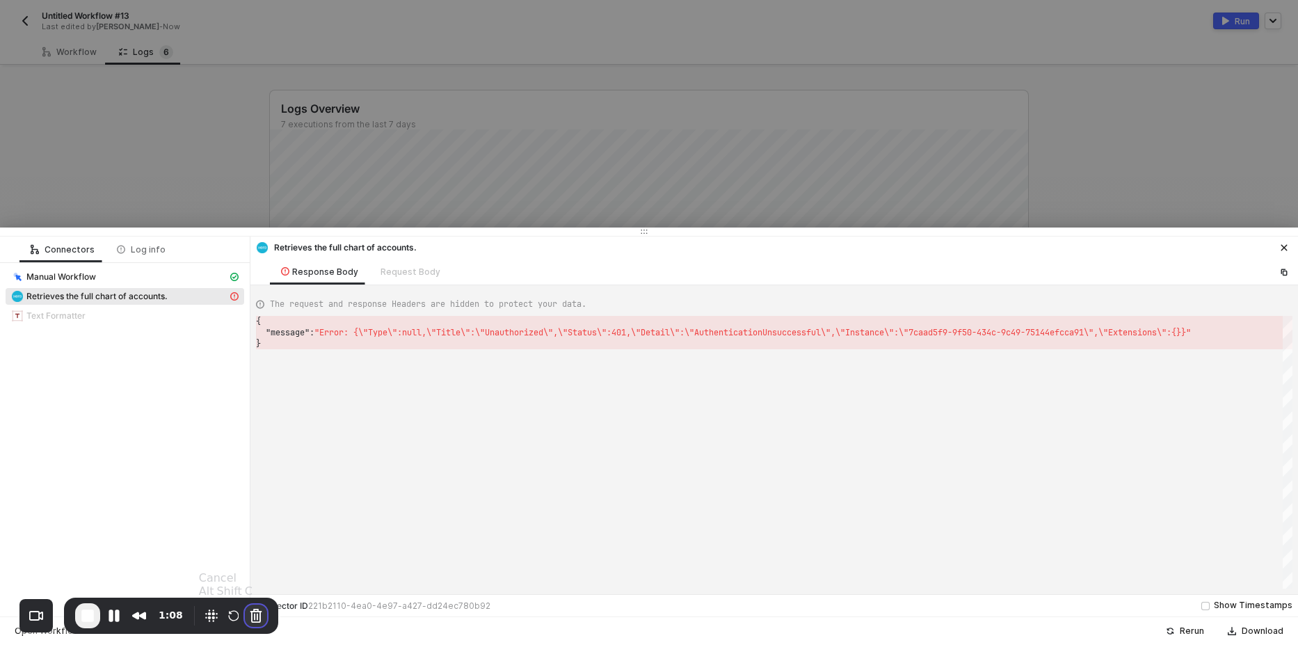
click at [263, 614] on button "Cancel Recording" at bounding box center [256, 616] width 22 height 22
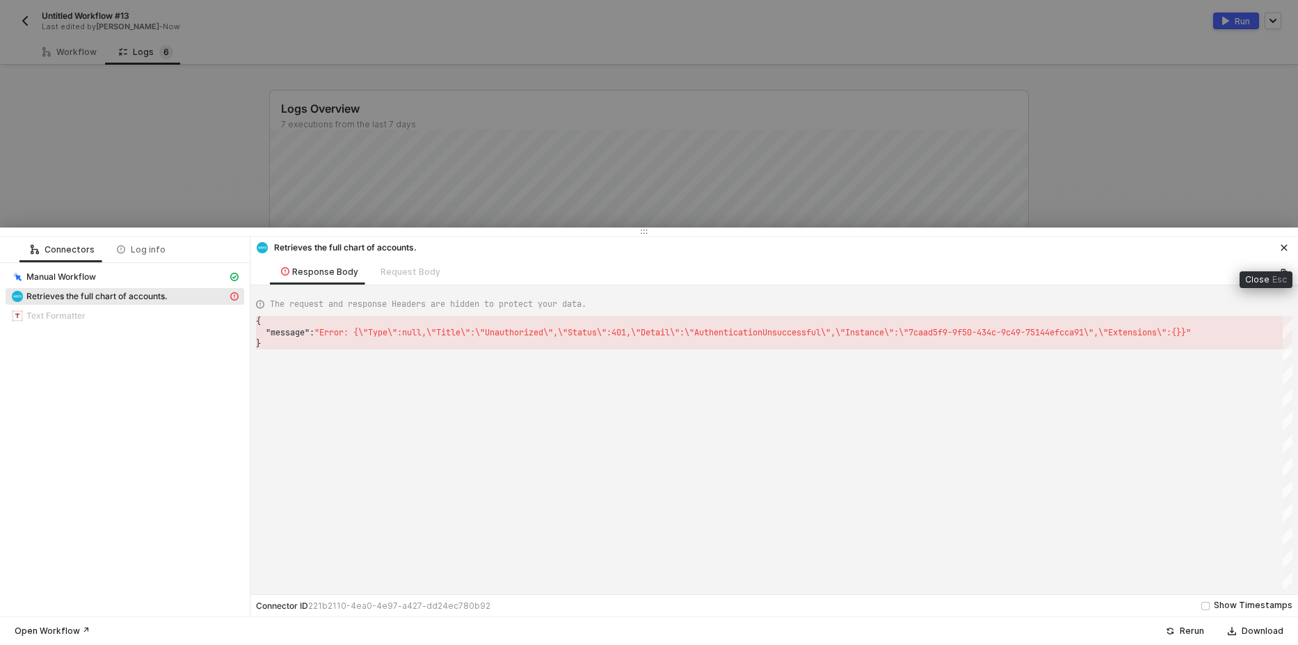
click at [1286, 247] on icon "icon-close" at bounding box center [1284, 247] width 8 height 8
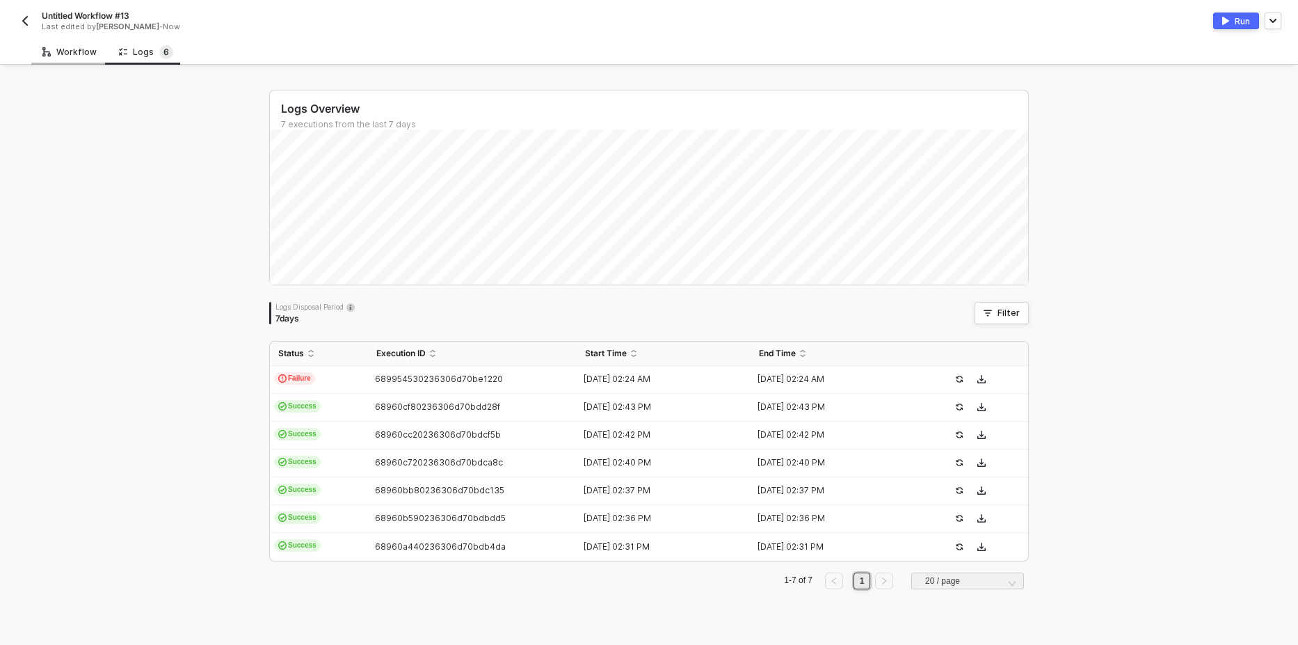
click at [63, 60] on div "Workflow" at bounding box center [69, 52] width 77 height 26
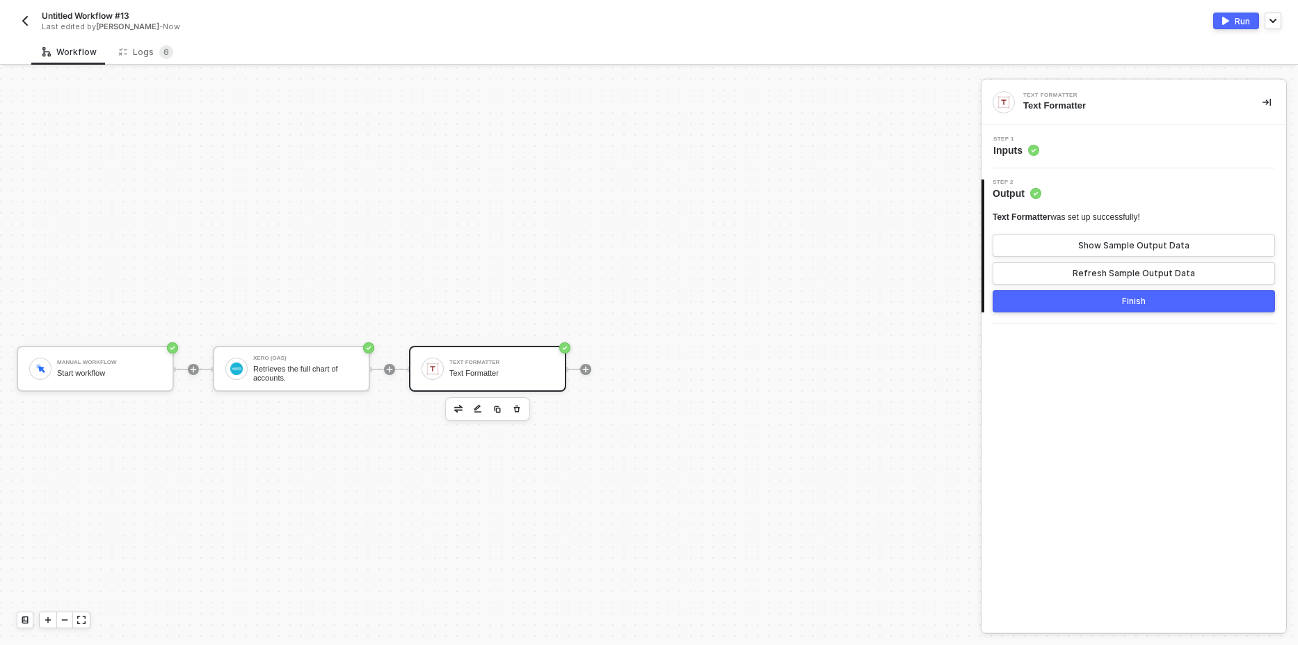
click at [88, 195] on div "Manual Workflow Start workflow Xero (OAS) Retrieves the full chart of accounts.…" at bounding box center [487, 368] width 974 height 603
click at [149, 54] on div "Logs 6" at bounding box center [146, 52] width 54 height 14
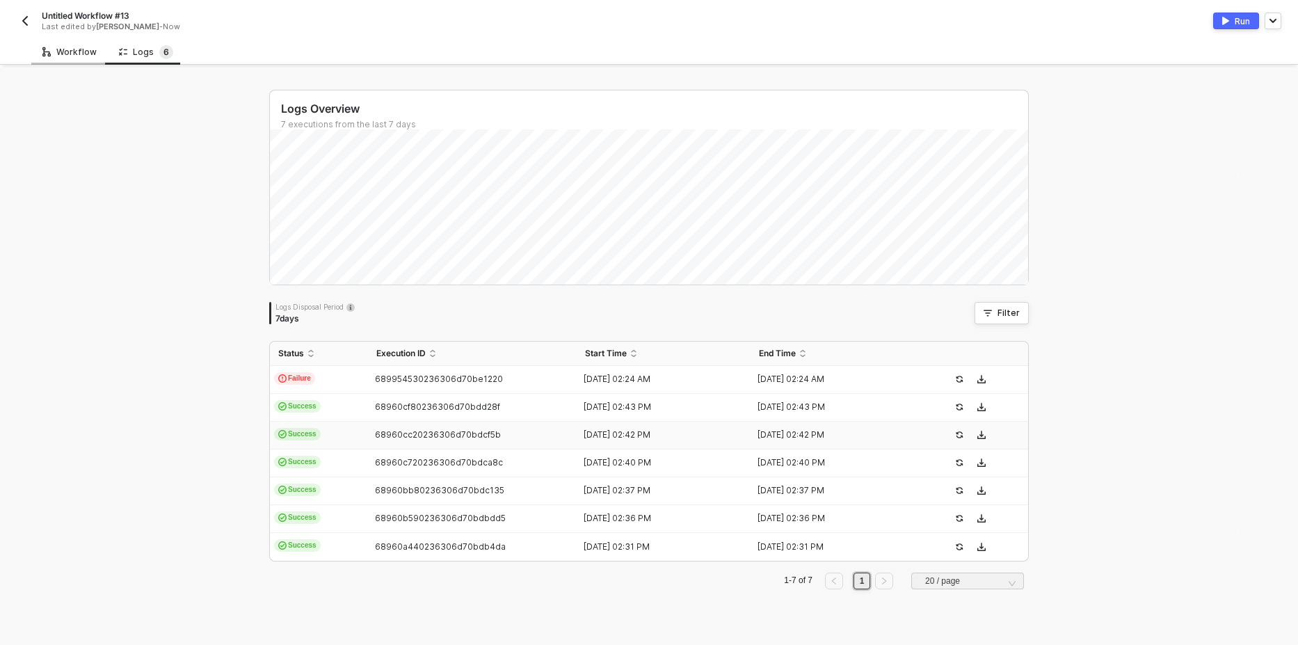
click at [94, 55] on div "Workflow" at bounding box center [69, 52] width 77 height 26
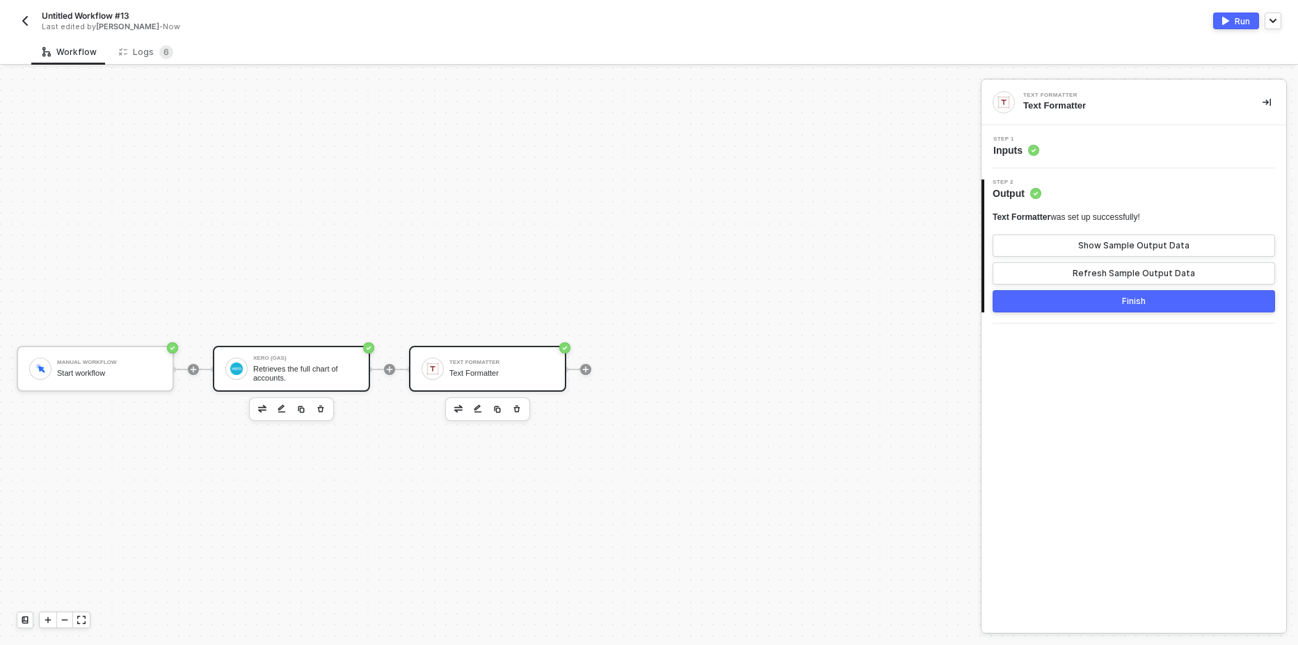
click at [326, 376] on div "Retrieves the full chart of accounts." at bounding box center [305, 373] width 104 height 17
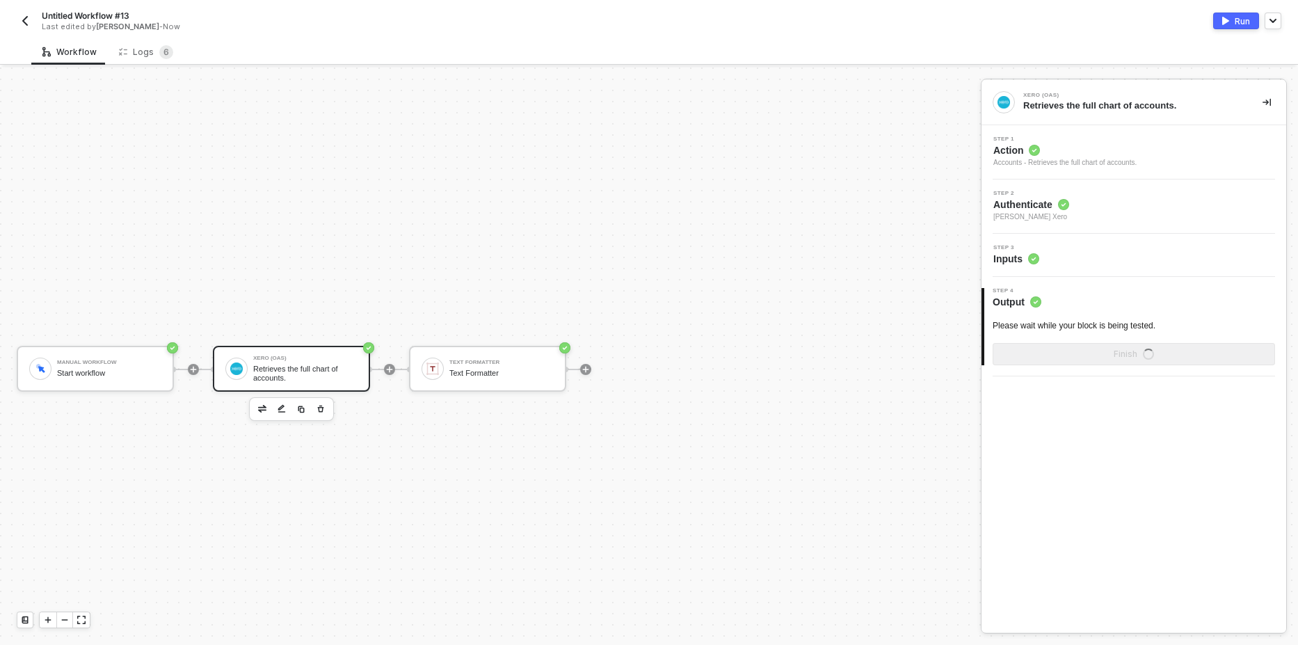
click at [1109, 211] on div "Step 2 Authenticate Christopher Tolang's Xero" at bounding box center [1135, 207] width 301 height 32
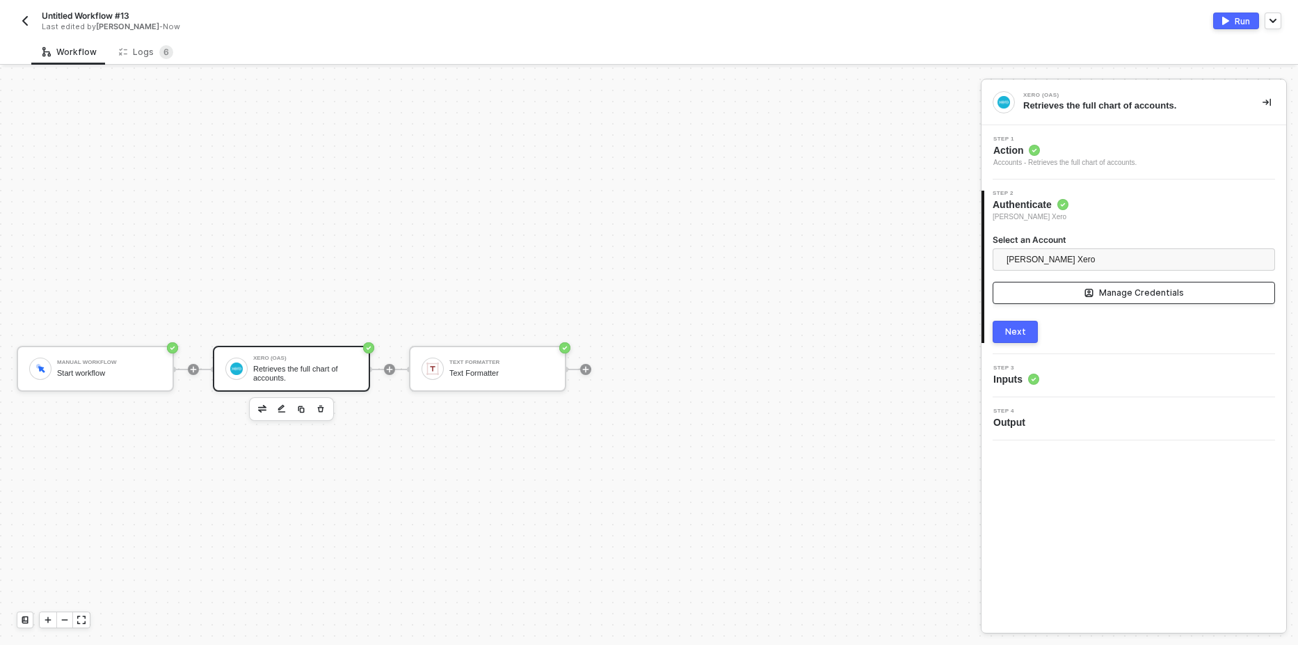
click at [1085, 291] on button "Manage Credentials" at bounding box center [1134, 293] width 282 height 22
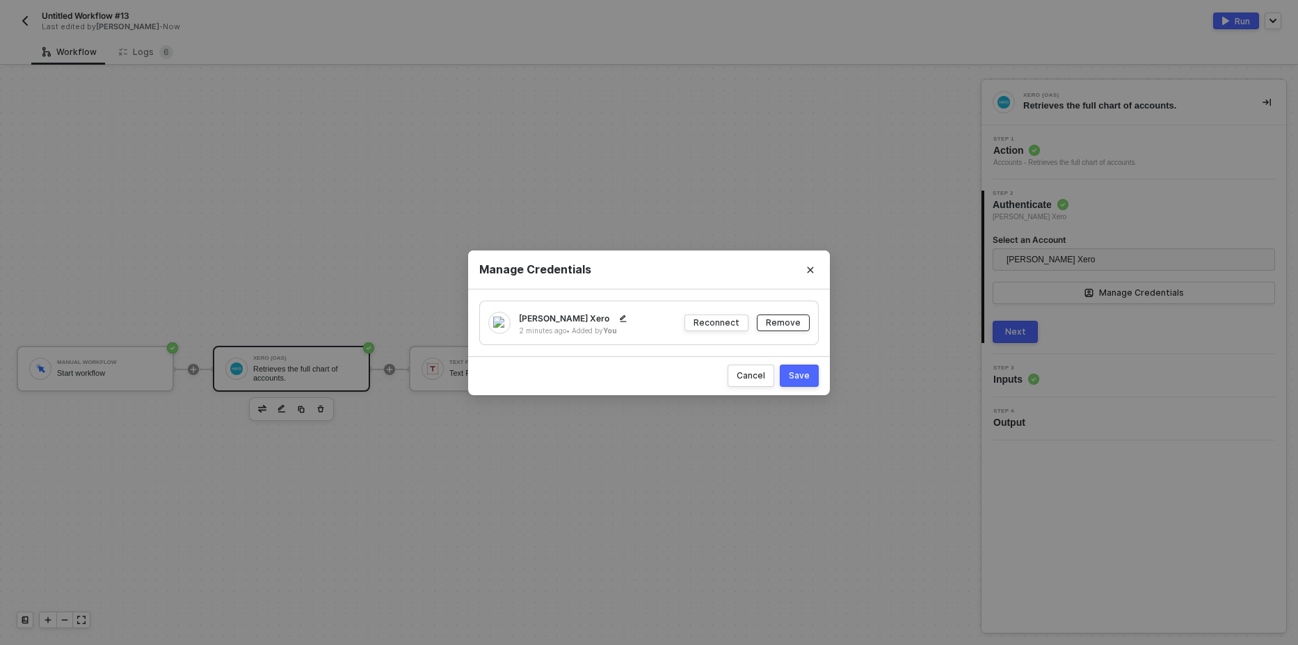
click at [794, 324] on div "Remove" at bounding box center [783, 323] width 35 height 12
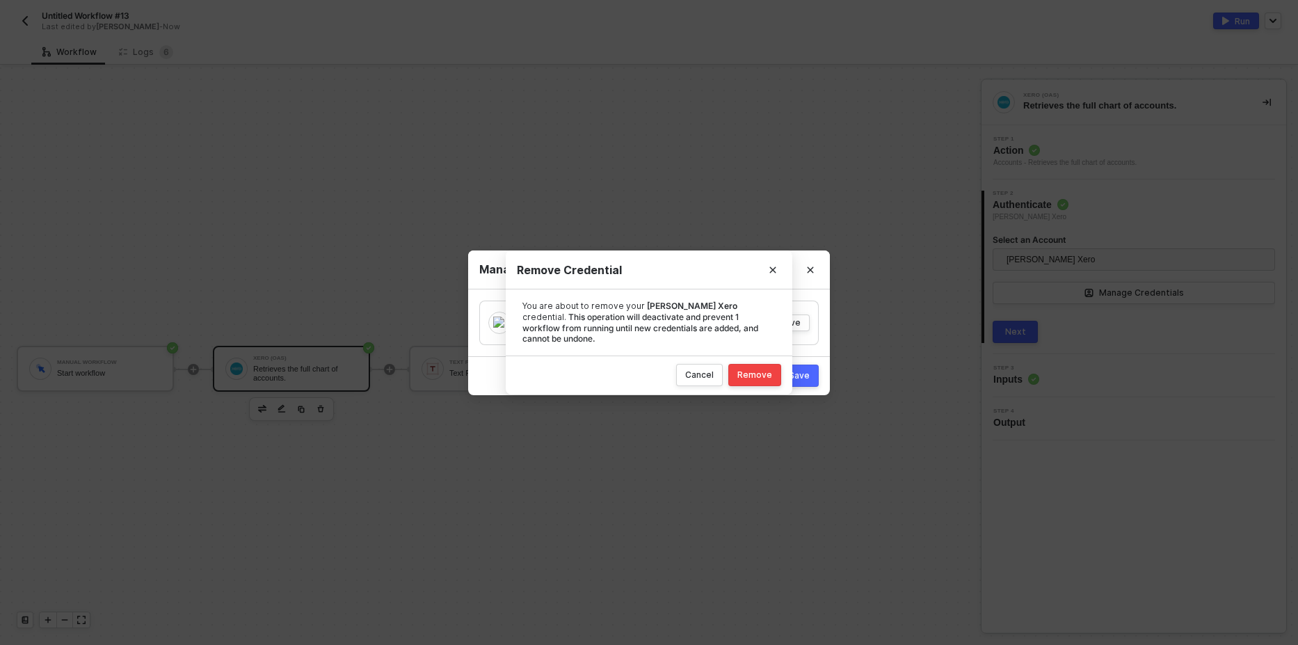
click at [740, 368] on button "Remove" at bounding box center [754, 375] width 53 height 22
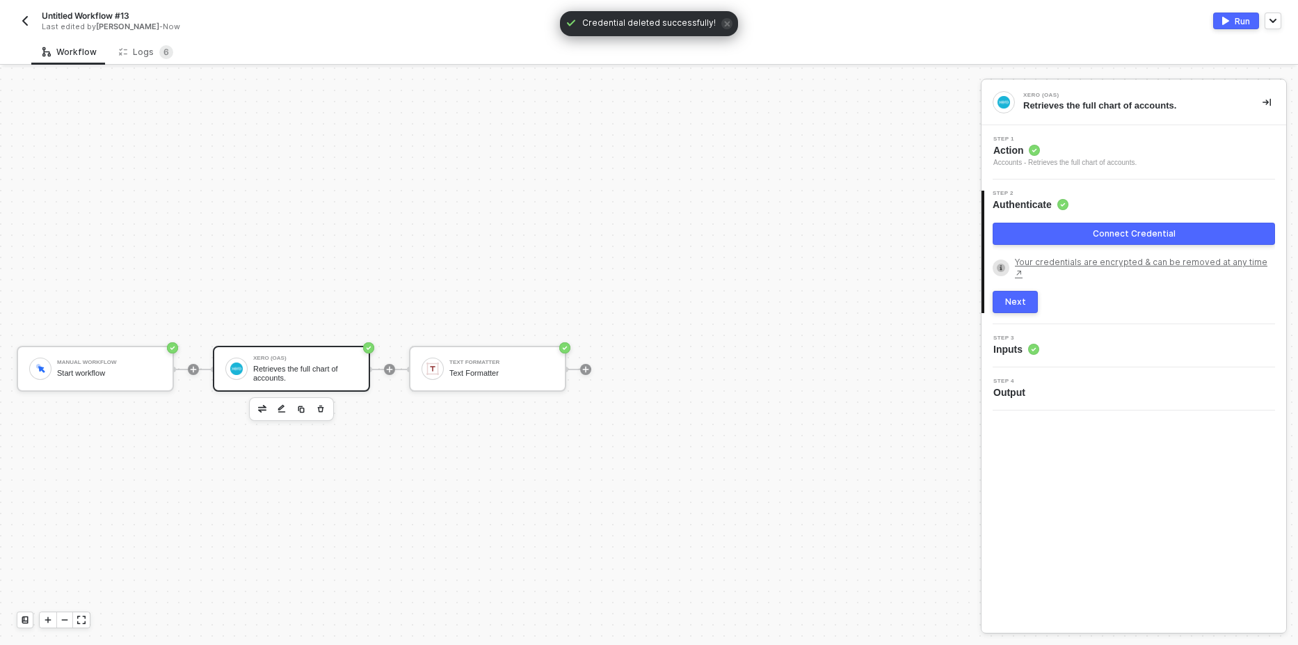
click at [1081, 223] on button "Connect Credential" at bounding box center [1134, 234] width 282 height 22
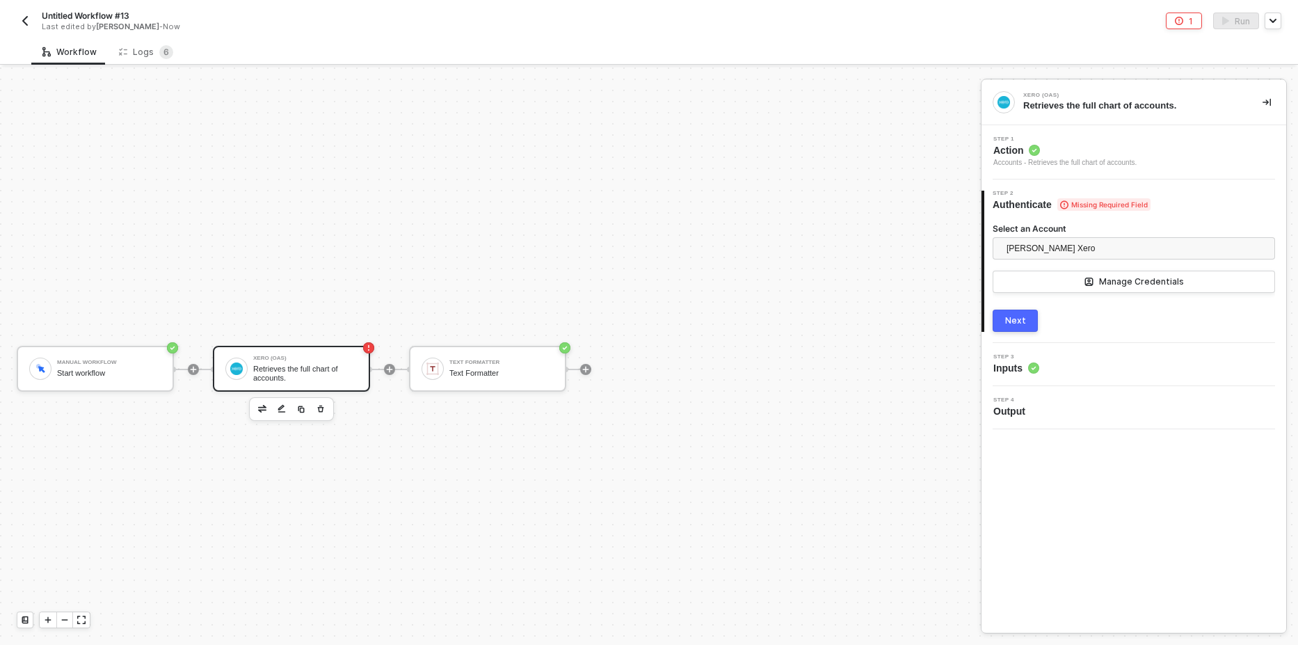
click at [1022, 318] on div "Next" at bounding box center [1015, 320] width 21 height 11
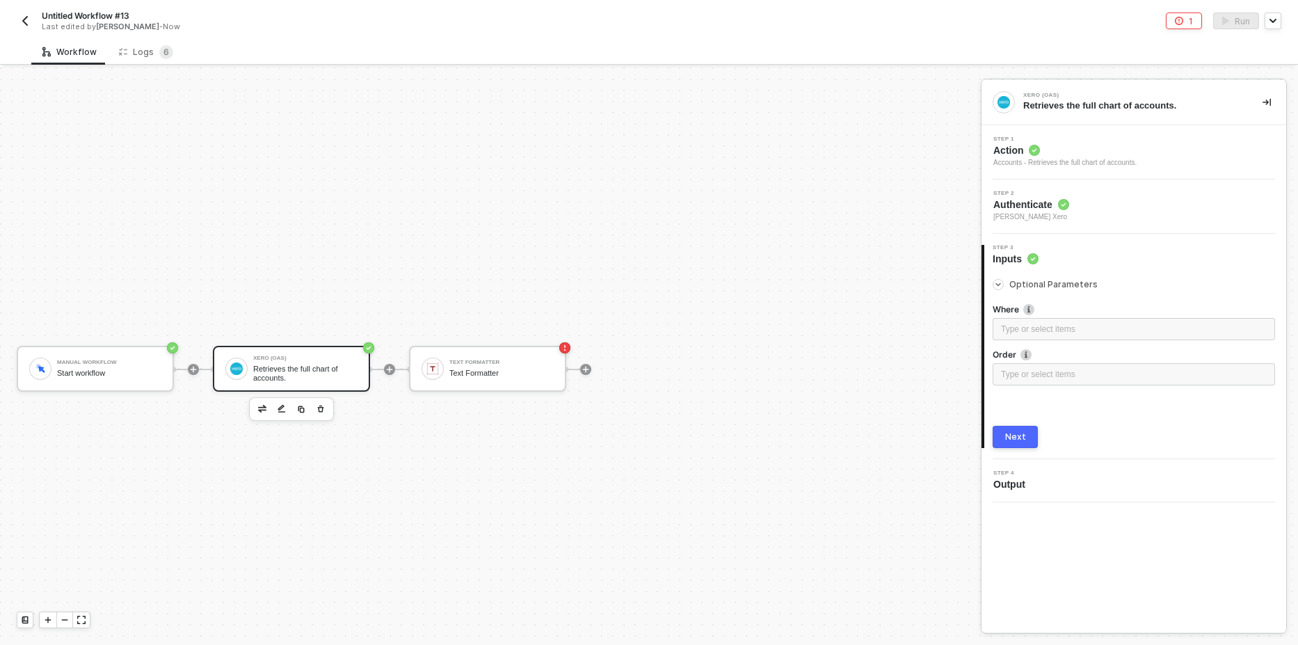
click at [1019, 431] on button "Next" at bounding box center [1015, 437] width 45 height 22
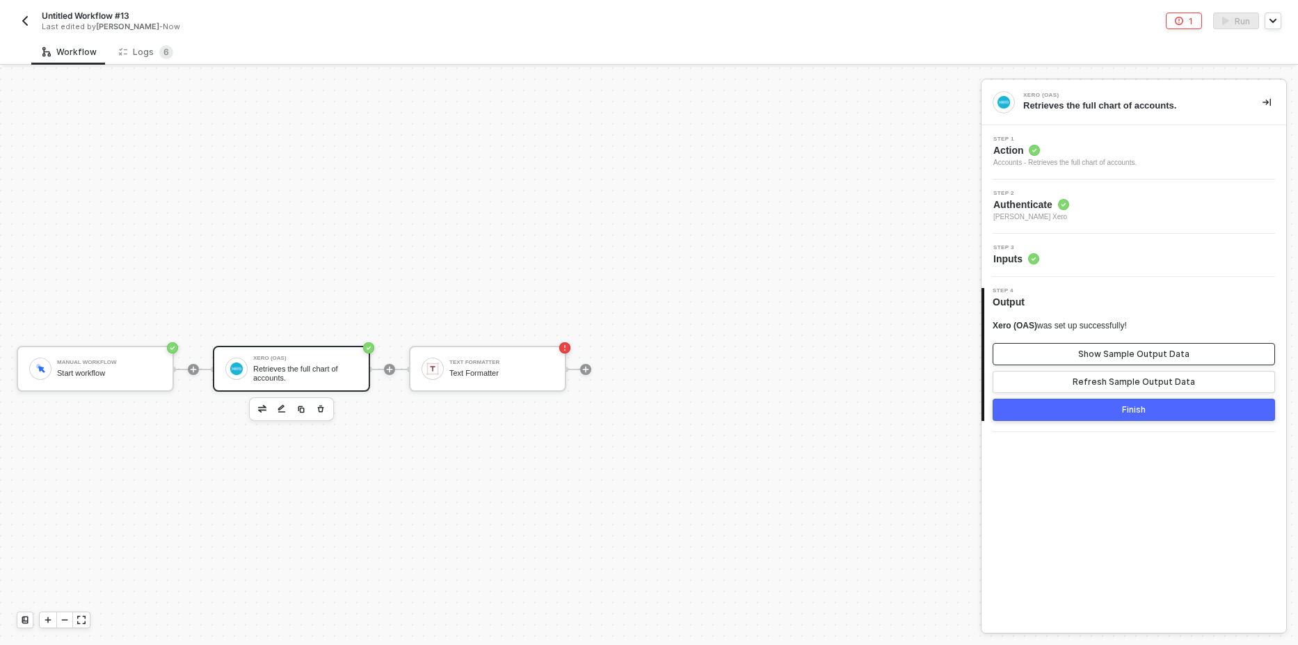
click at [1107, 351] on div "Show Sample Output Data" at bounding box center [1133, 354] width 111 height 11
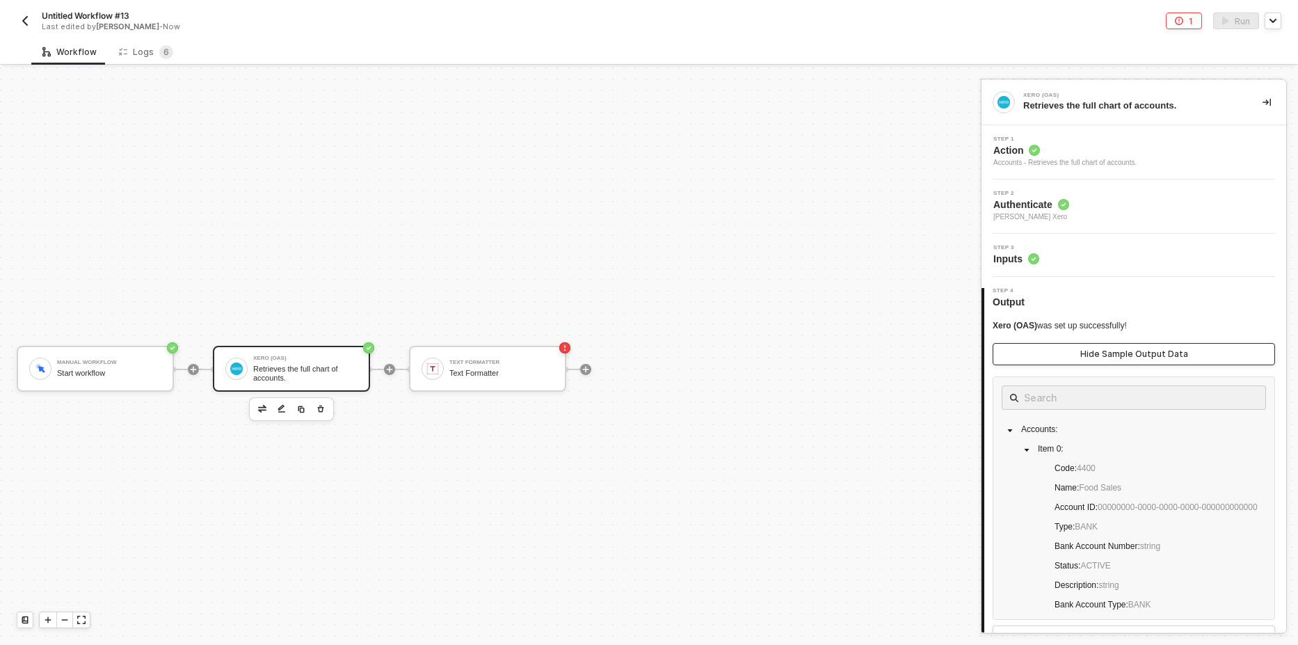
click at [1131, 352] on div "Hide Sample Output Data" at bounding box center [1134, 354] width 108 height 11
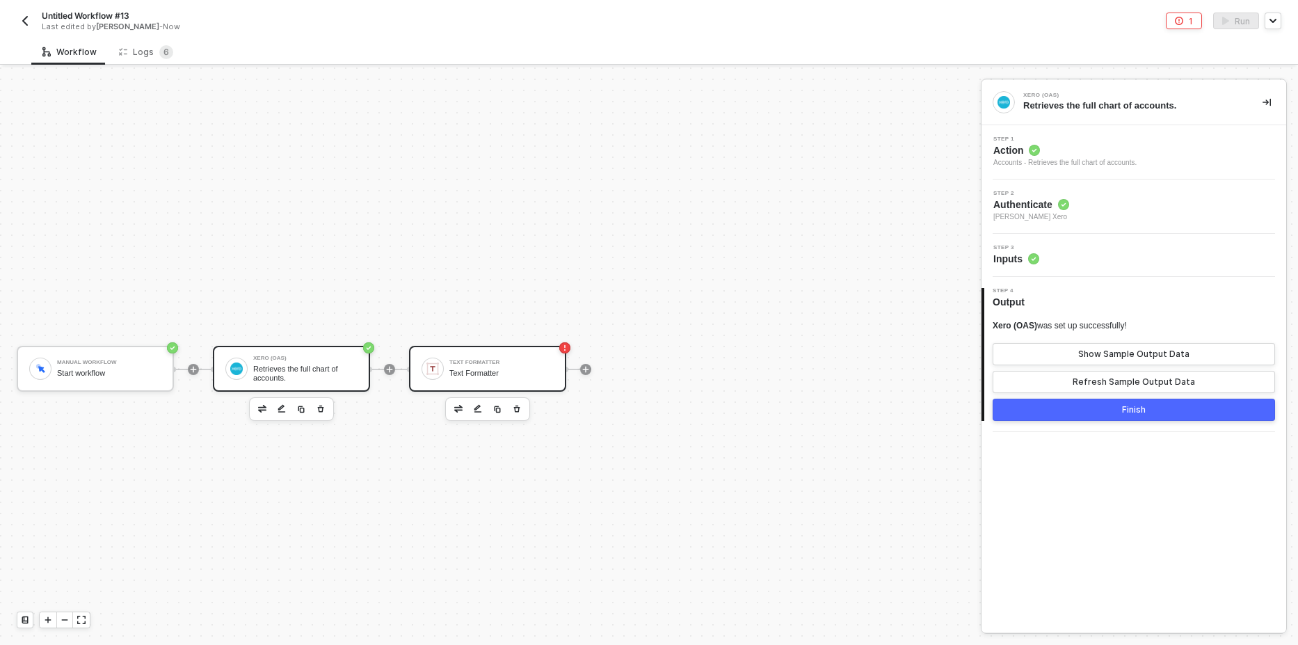
click at [538, 373] on div "Text Formatter" at bounding box center [501, 373] width 104 height 9
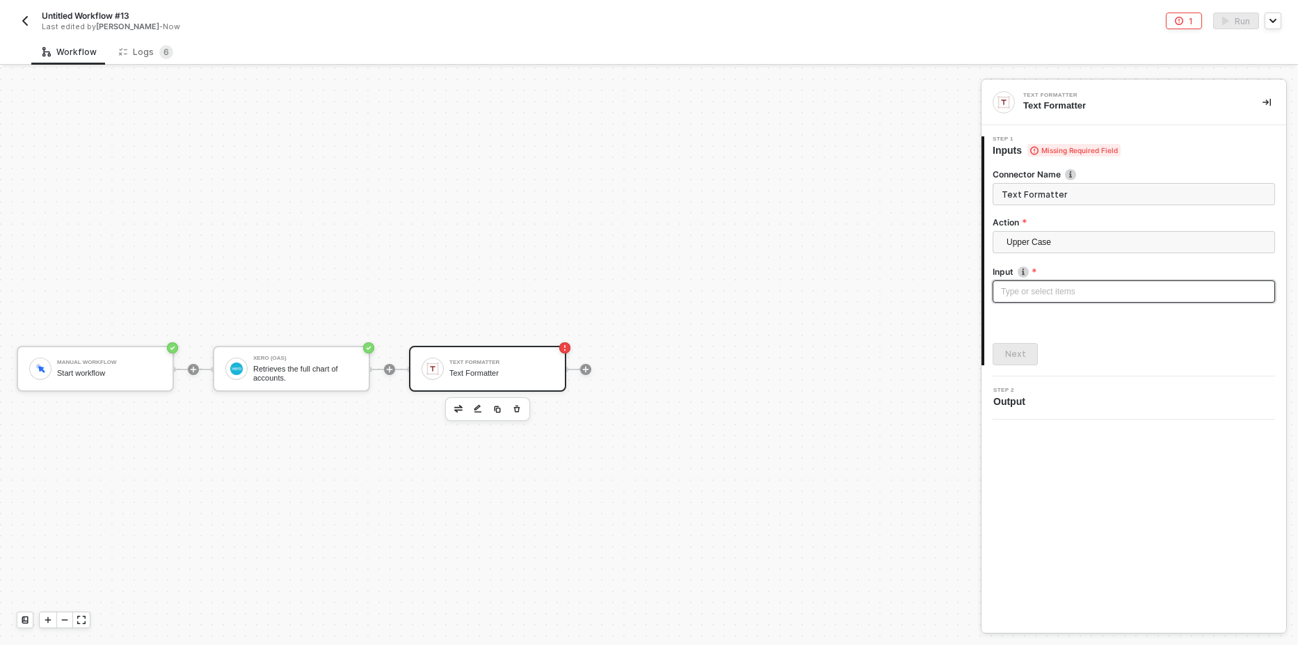
click at [1052, 295] on div "Type or select items ﻿" at bounding box center [1134, 291] width 266 height 13
drag, startPoint x: 963, startPoint y: 175, endPoint x: 948, endPoint y: 188, distance: 20.2
click at [963, 176] on div at bounding box center [966, 175] width 8 height 8
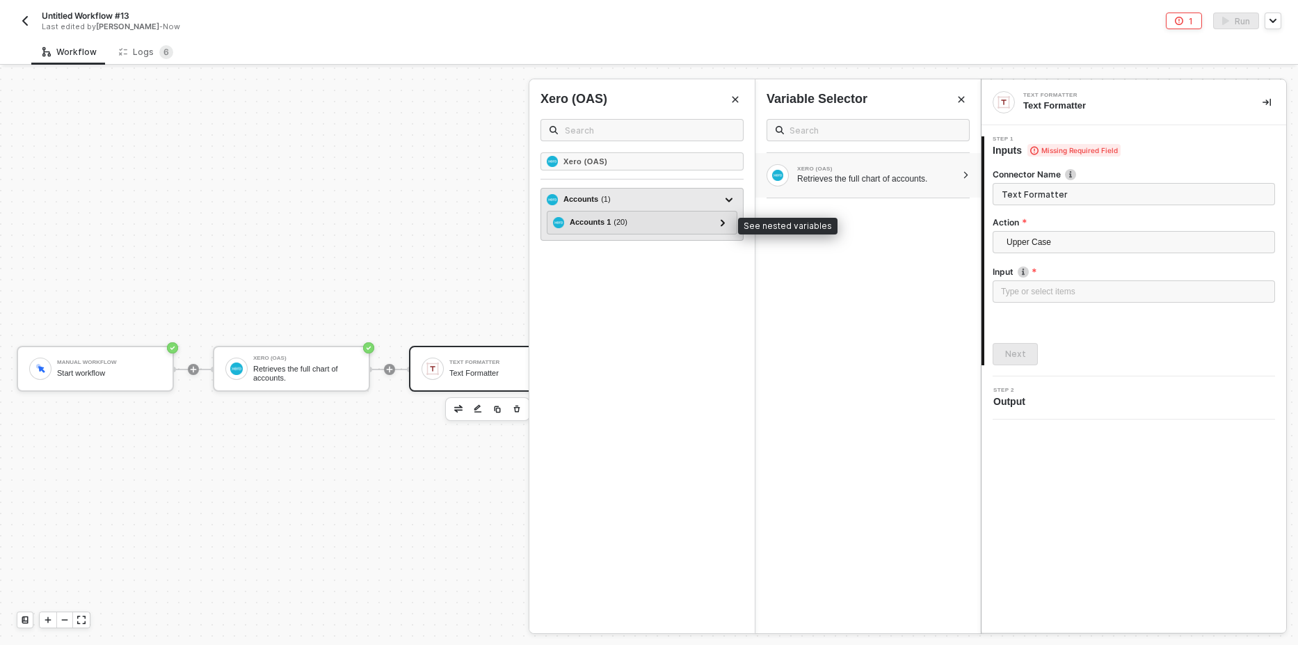
drag, startPoint x: 719, startPoint y: 225, endPoint x: 688, endPoint y: 237, distance: 33.7
click at [712, 227] on div "Accounts 1 ( 20 )" at bounding box center [642, 222] width 178 height 17
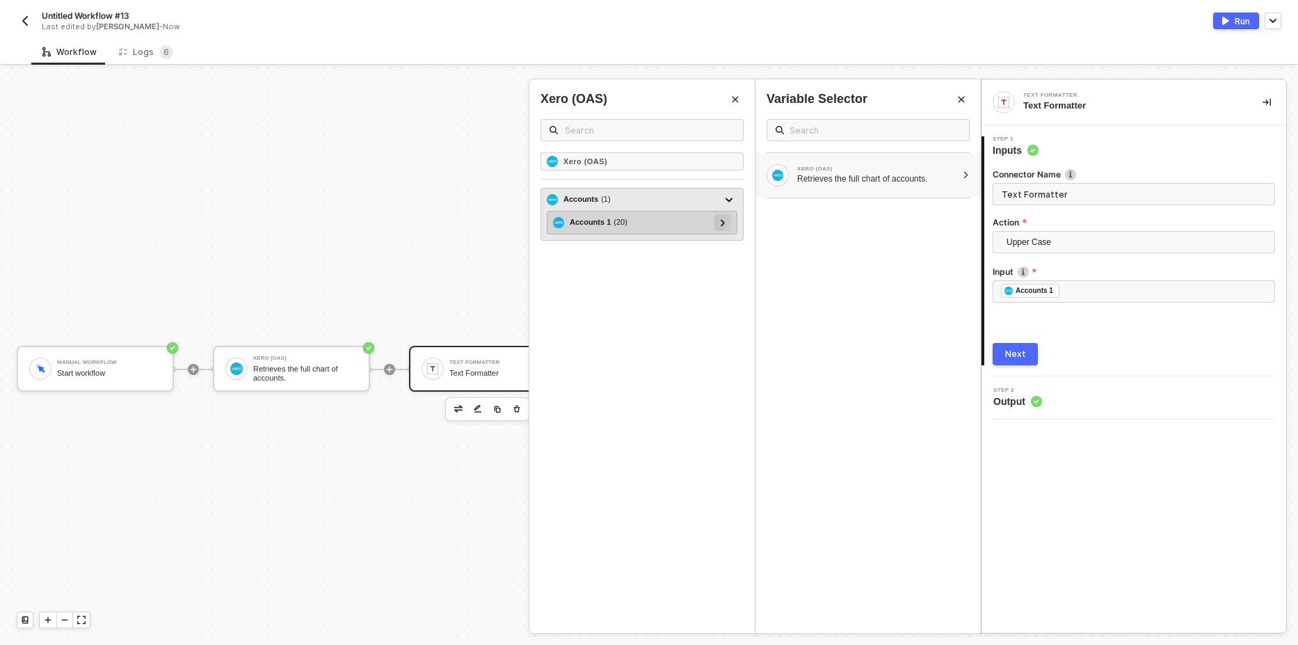
click at [721, 223] on icon at bounding box center [723, 222] width 5 height 7
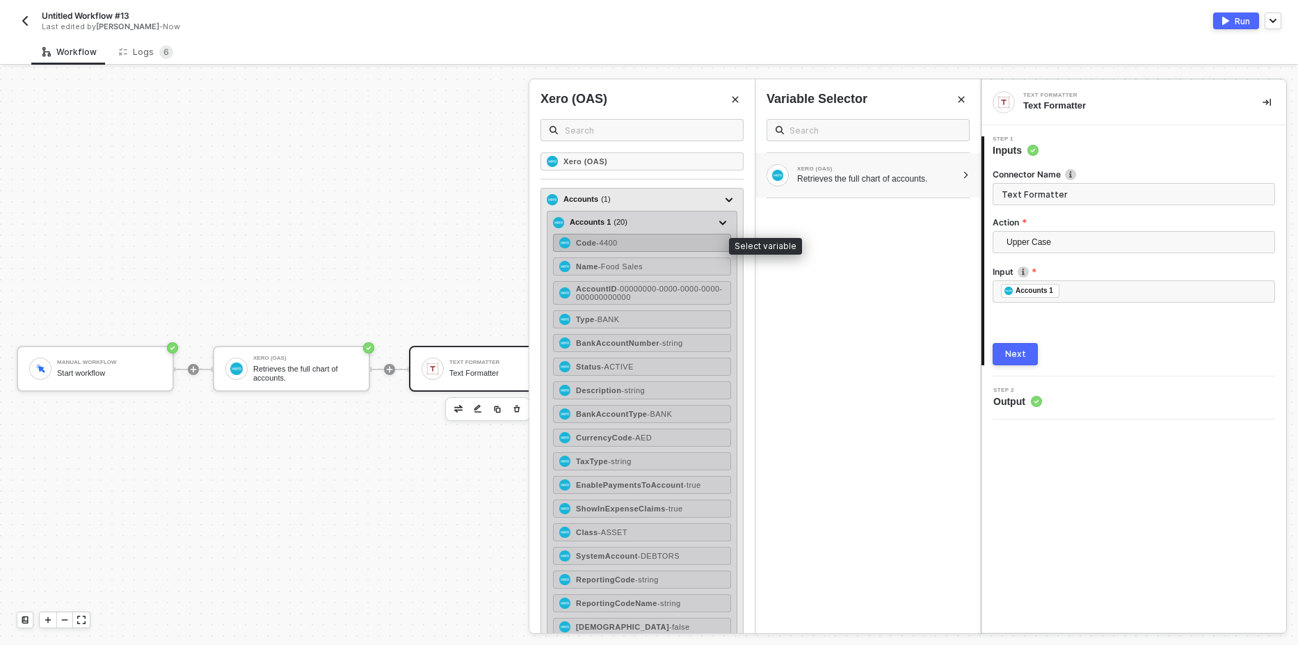
click at [644, 239] on div "Code - 4400" at bounding box center [642, 243] width 178 height 18
click at [653, 275] on div "Code - 4400 Name - Food Sales AccountID - 00000000-0000-0000-0000-000000000000 …" at bounding box center [642, 476] width 178 height 484
click at [644, 243] on div "Code - 4400" at bounding box center [642, 243] width 178 height 18
click at [645, 259] on div "Name - Food Sales" at bounding box center [642, 266] width 178 height 18
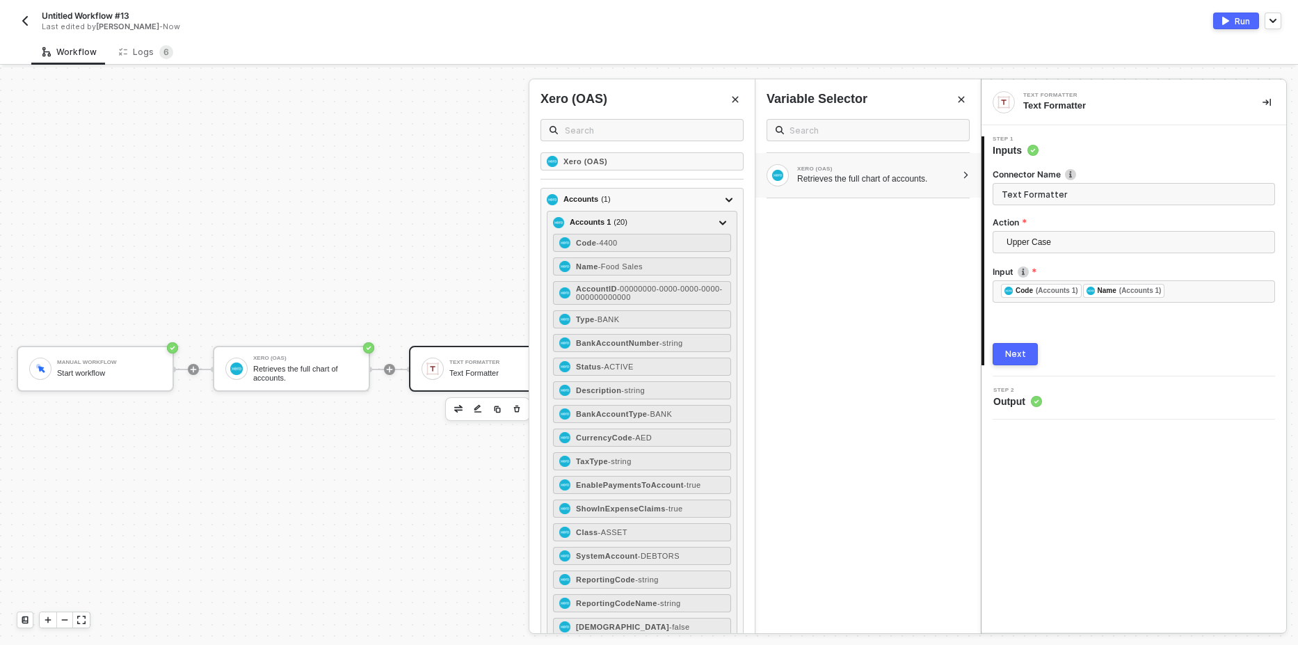
click at [1001, 355] on button "Next" at bounding box center [1015, 354] width 45 height 22
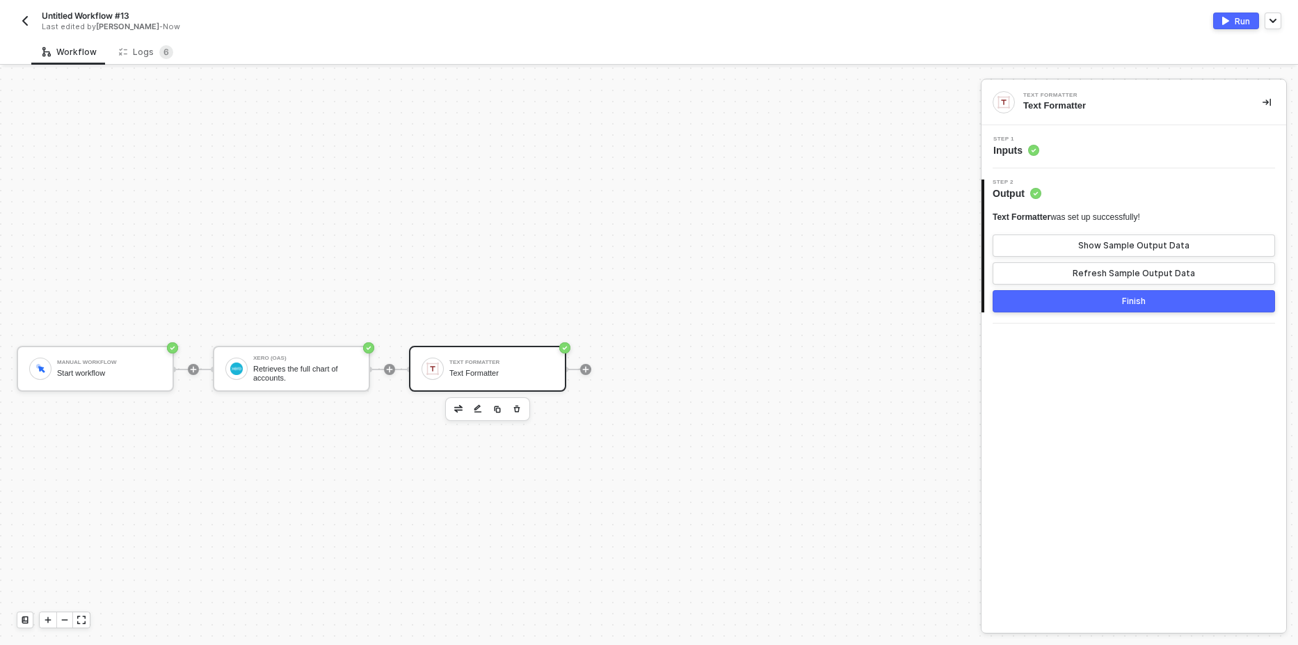
click at [1231, 22] on button "Run" at bounding box center [1236, 21] width 46 height 17
click at [703, 19] on span "Refresh" at bounding box center [701, 23] width 31 height 11
click at [150, 59] on div "Logs 6" at bounding box center [146, 52] width 77 height 26
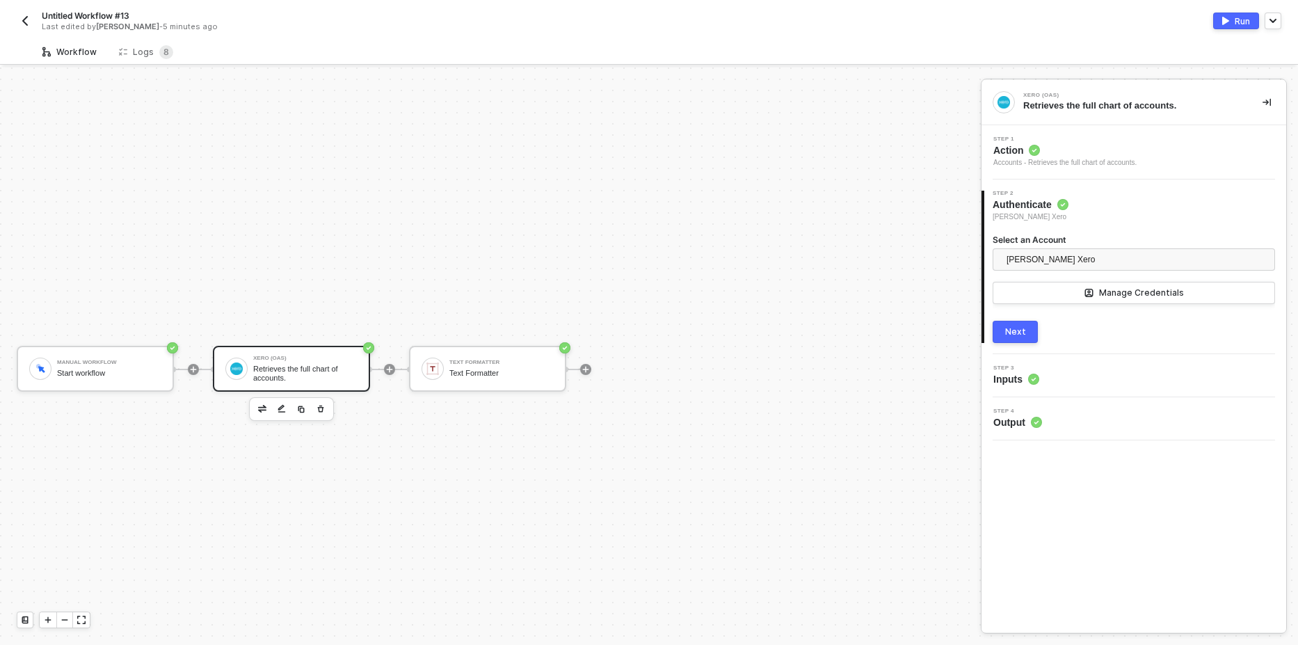
scroll to position [26, 0]
